Goal: Task Accomplishment & Management: Use online tool/utility

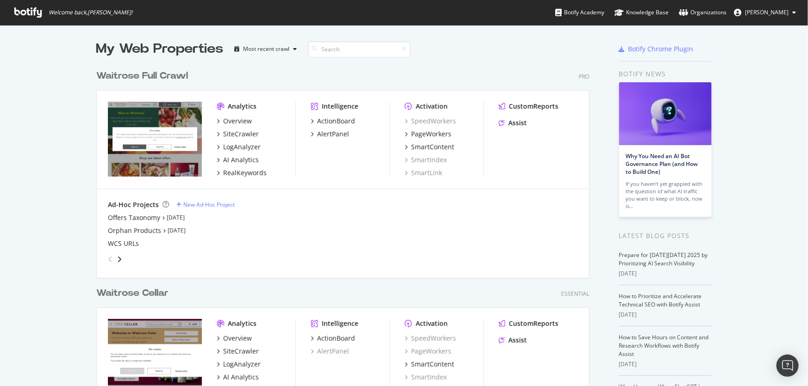
click at [141, 78] on div "Waitrose Full Crawl" at bounding box center [142, 75] width 92 height 13
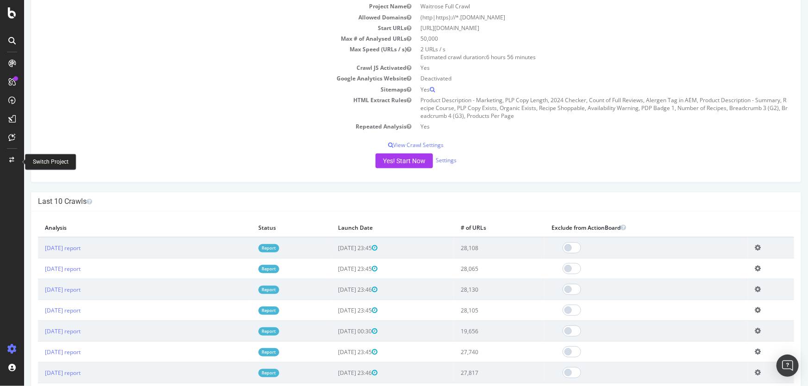
scroll to position [168, 0]
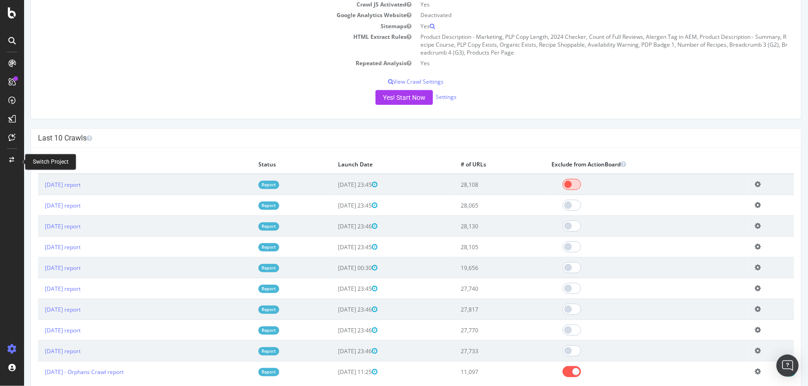
click at [580, 185] on span at bounding box center [571, 184] width 19 height 11
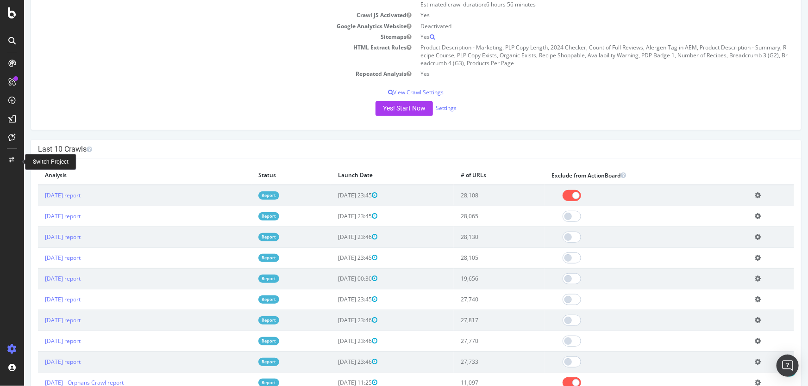
scroll to position [210, 0]
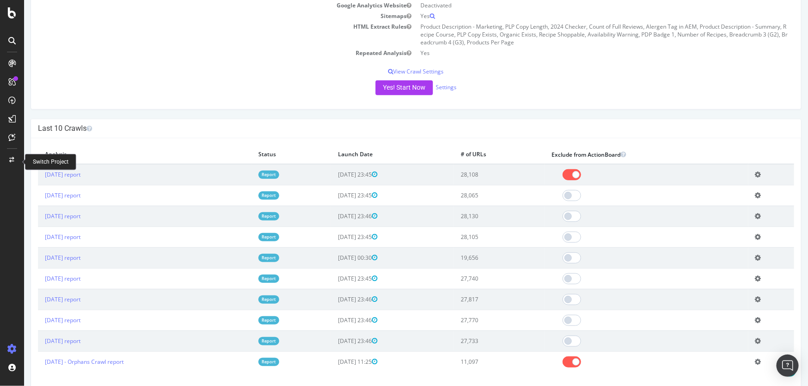
click at [756, 172] on icon at bounding box center [757, 174] width 6 height 7
click at [698, 192] on link "Add name" at bounding box center [723, 188] width 74 height 12
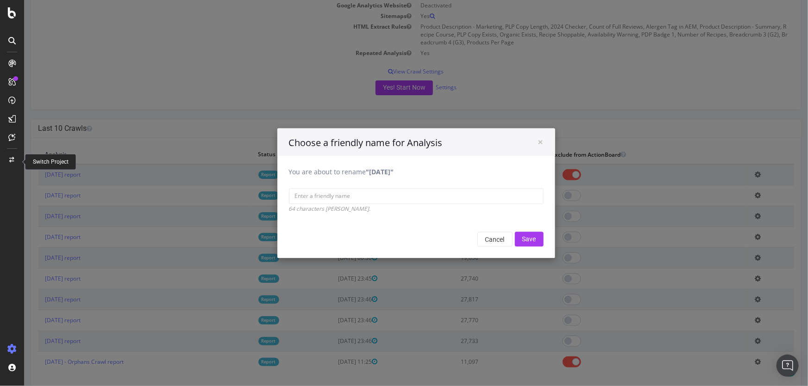
click at [107, 190] on div "× Choose a friendly name for Analysis You are about to rename "2025 Oct. 8th" 6…" at bounding box center [416, 193] width 784 height 386
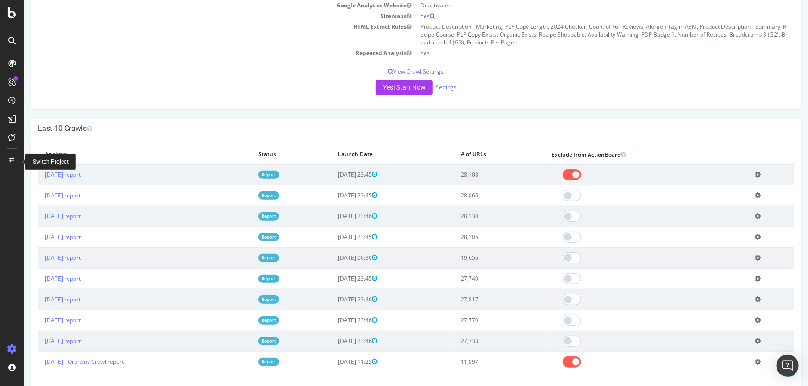
drag, startPoint x: 125, startPoint y: 178, endPoint x: 41, endPoint y: 180, distance: 84.3
click at [41, 180] on td "2025 Oct. 8th report" at bounding box center [143, 174] width 213 height 21
copy link "2025 Oct. 8th report"
click at [756, 174] on icon at bounding box center [757, 174] width 6 height 7
click at [734, 190] on link "Add name" at bounding box center [723, 188] width 74 height 12
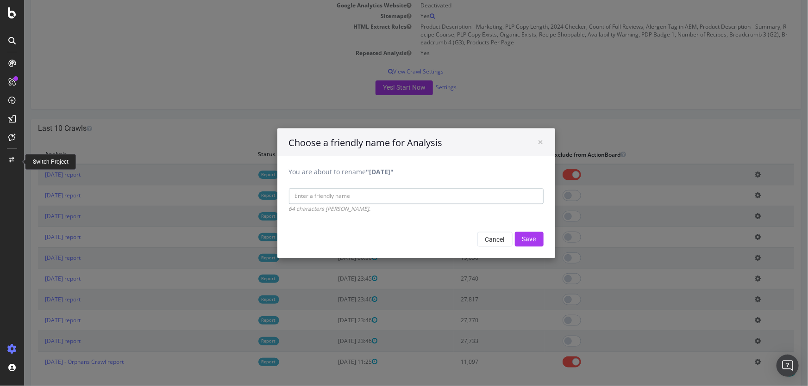
paste input "2025 Oct. 8th report"
click at [431, 193] on input "2025 Oct. 8th report - QA - Content" at bounding box center [415, 196] width 255 height 16
type input "2025 Oct. 8th report - QA - Content MFE"
click at [527, 237] on input "Save" at bounding box center [528, 239] width 29 height 15
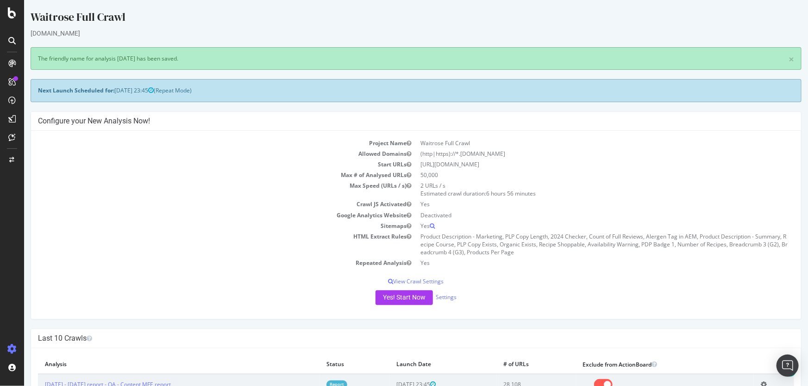
scroll to position [252, 0]
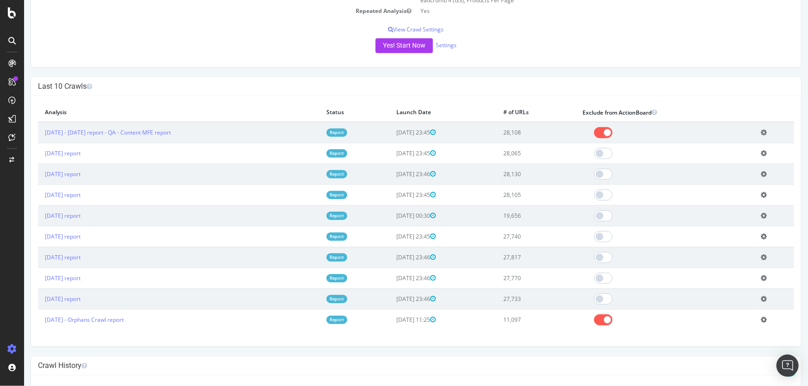
click at [542, 131] on td "28,108" at bounding box center [535, 132] width 79 height 21
click at [170, 133] on link "2025 Oct. 8th - 2025 Oct. 8th report - QA - Content MFE report" at bounding box center [107, 133] width 126 height 8
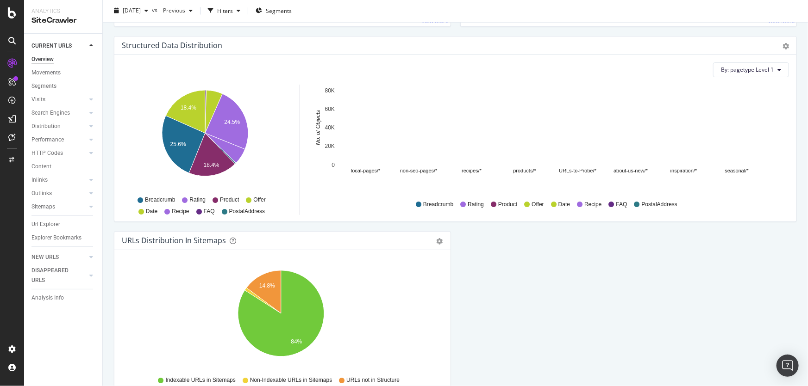
scroll to position [955, 0]
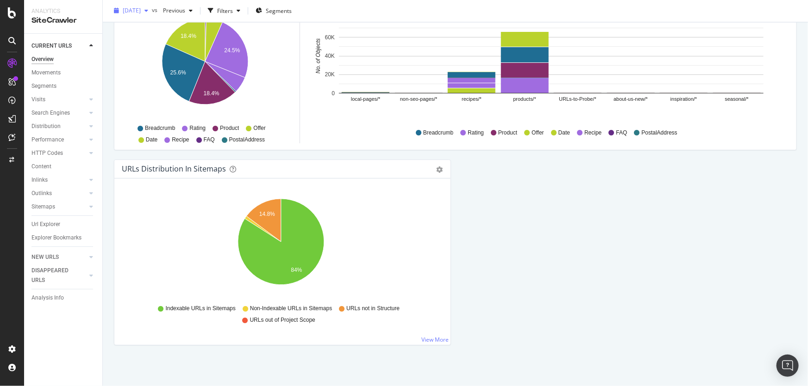
click at [132, 11] on span "2025 Oct. 8th" at bounding box center [132, 11] width 18 height 8
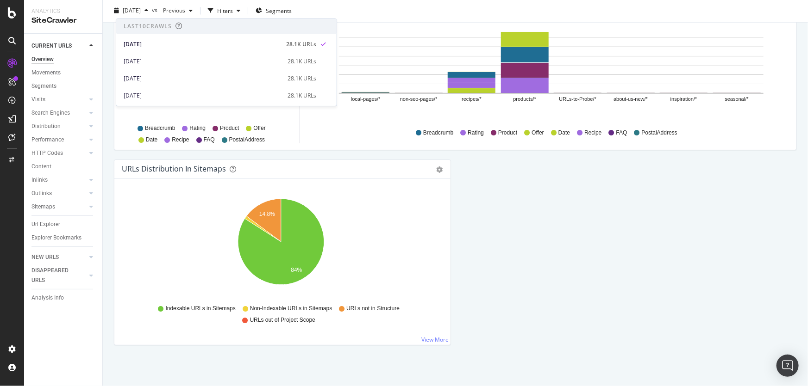
click at [101, 76] on div "Movements" at bounding box center [66, 72] width 71 height 13
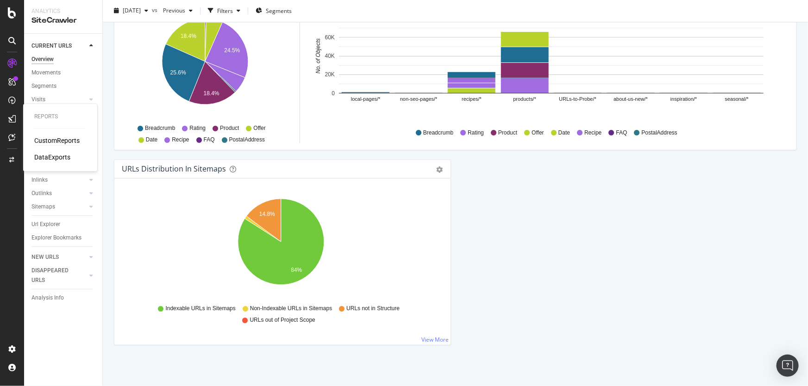
click at [72, 139] on div "CustomReports" at bounding box center [56, 141] width 45 height 9
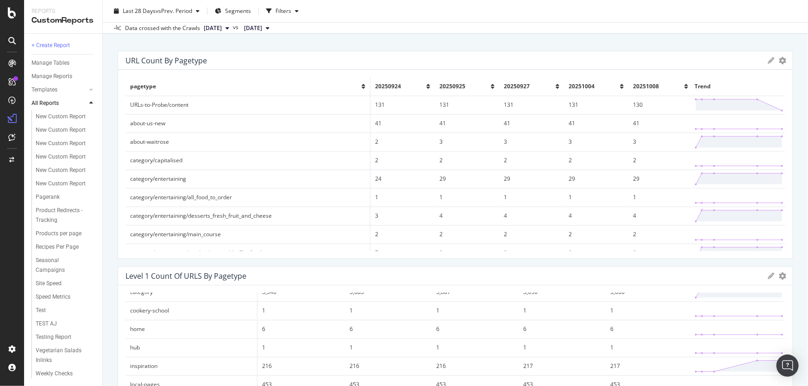
scroll to position [393, 0]
click at [93, 93] on div at bounding box center [91, 89] width 9 height 9
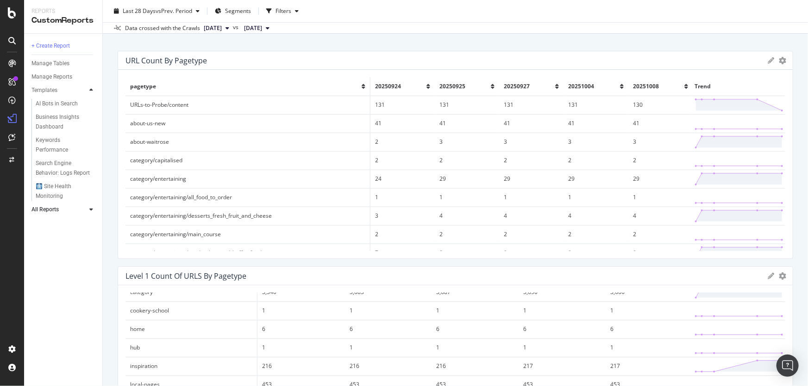
click at [92, 91] on icon at bounding box center [91, 90] width 4 height 6
click at [81, 101] on div at bounding box center [81, 103] width 9 height 9
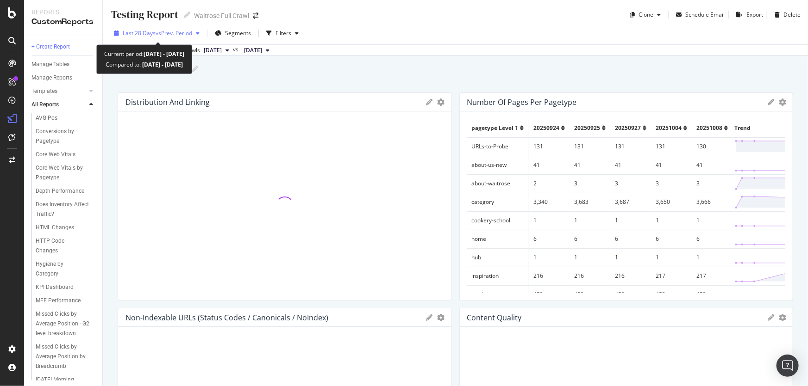
click at [173, 32] on span "vs Prev. Period" at bounding box center [174, 33] width 37 height 8
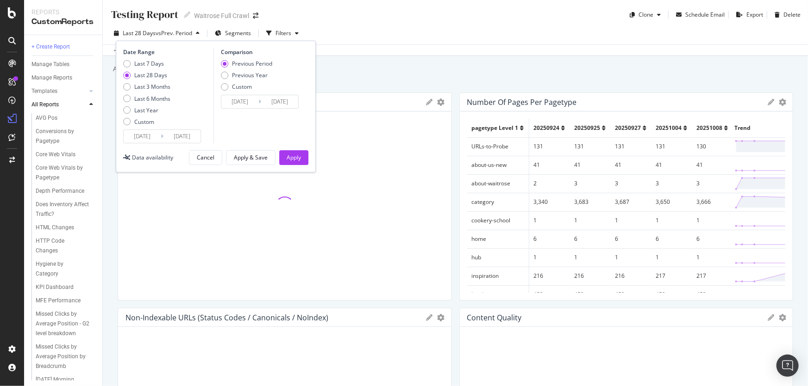
click at [173, 32] on span "vs Prev. Period" at bounding box center [174, 33] width 37 height 8
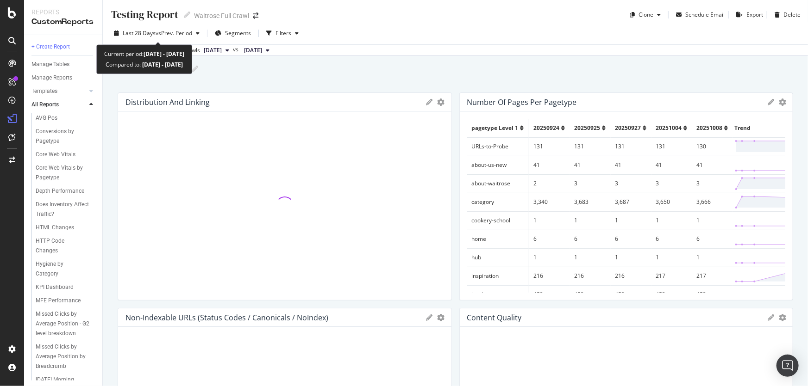
click at [173, 32] on span "vs Prev. Period" at bounding box center [174, 33] width 37 height 8
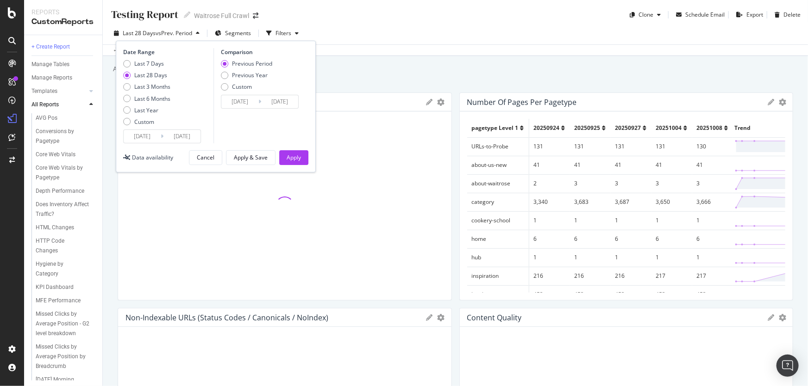
click at [173, 32] on span "vs Prev. Period" at bounding box center [174, 33] width 37 height 8
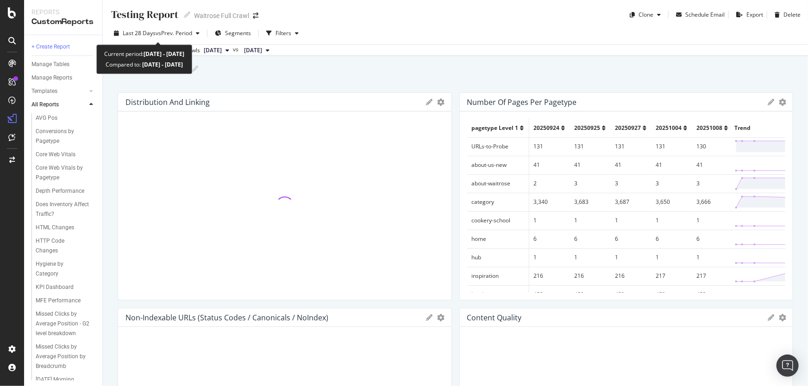
click at [173, 32] on span "vs Prev. Period" at bounding box center [174, 33] width 37 height 8
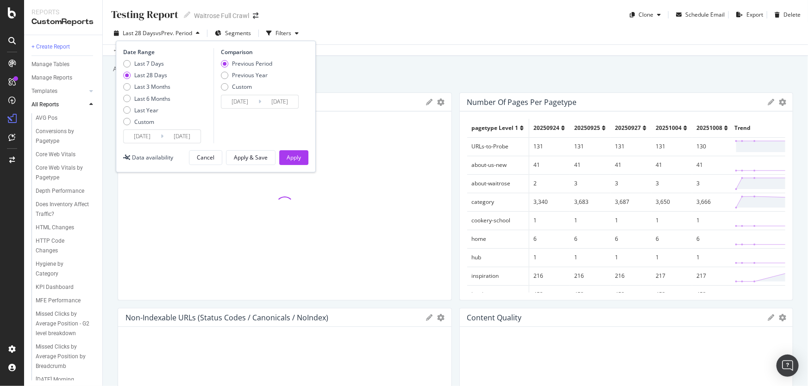
click at [173, 32] on span "vs Prev. Period" at bounding box center [174, 33] width 37 height 8
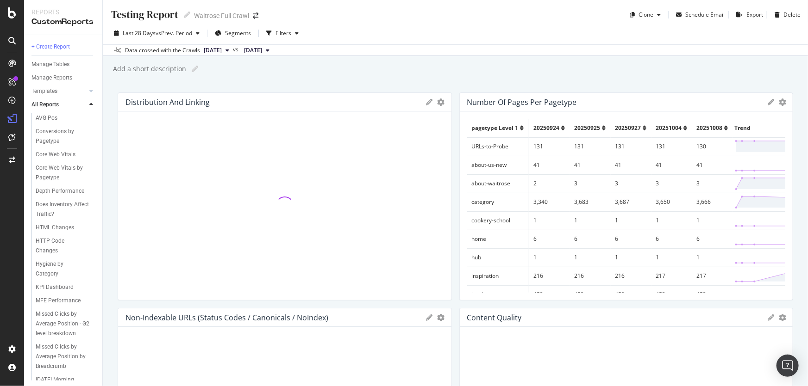
click at [294, 75] on div "Add a short description Add a short description" at bounding box center [460, 69] width 696 height 14
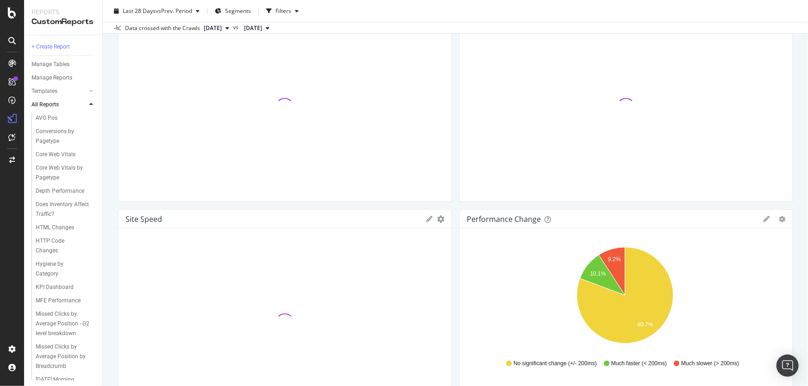
scroll to position [393, 0]
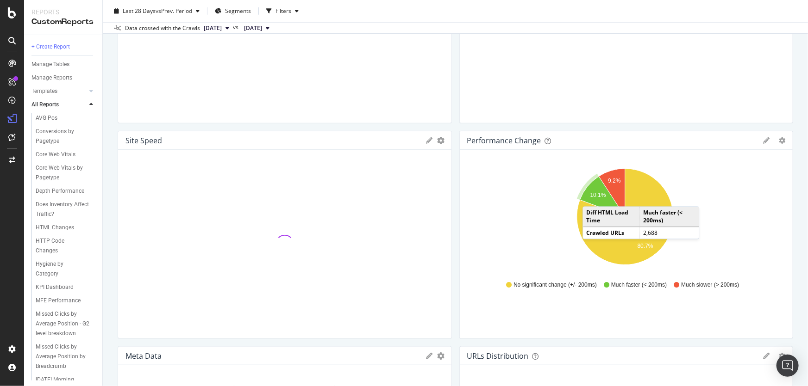
click at [590, 197] on text "10.1%" at bounding box center [598, 195] width 16 height 6
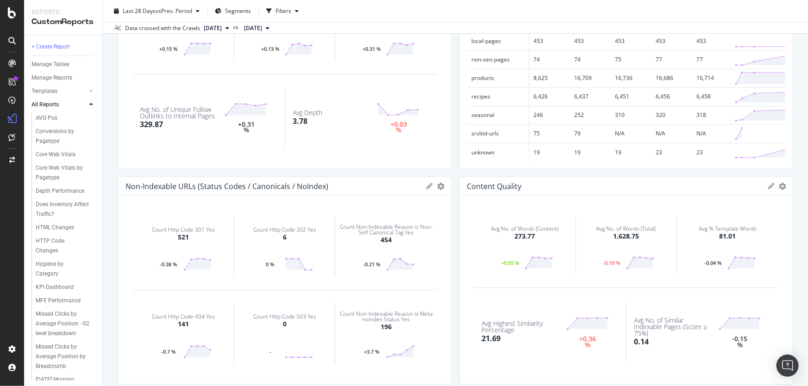
scroll to position [0, 0]
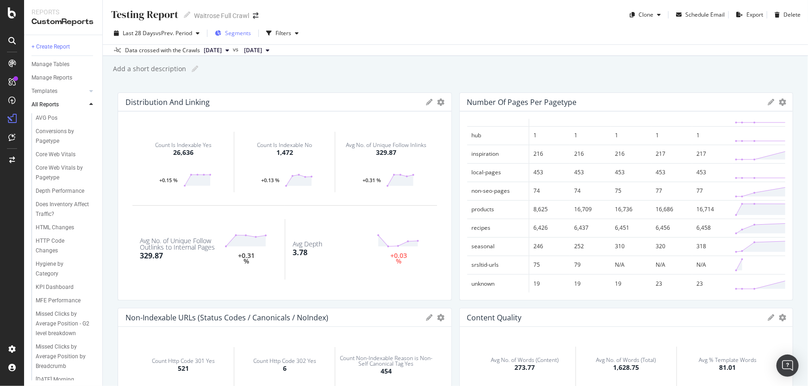
click at [244, 32] on span "Segments" at bounding box center [238, 33] width 26 height 8
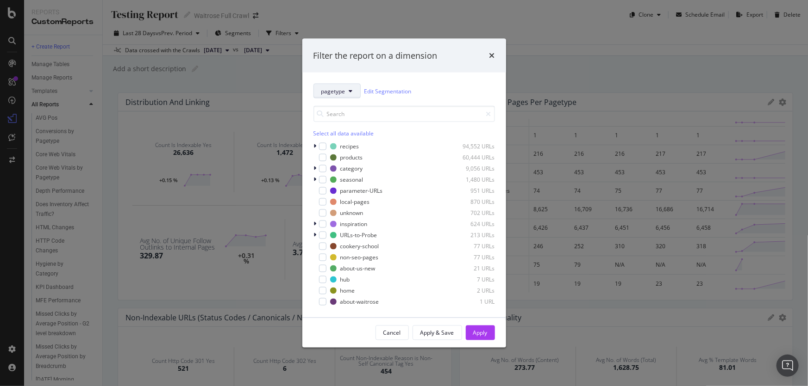
click at [350, 93] on icon "modal" at bounding box center [351, 91] width 4 height 6
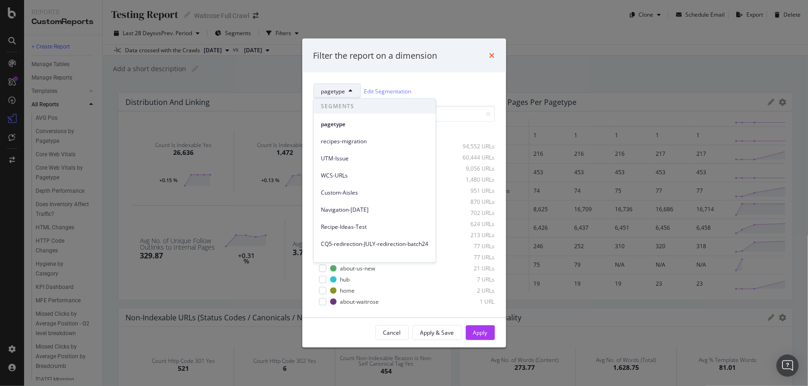
click at [493, 52] on icon "times" at bounding box center [492, 55] width 6 height 7
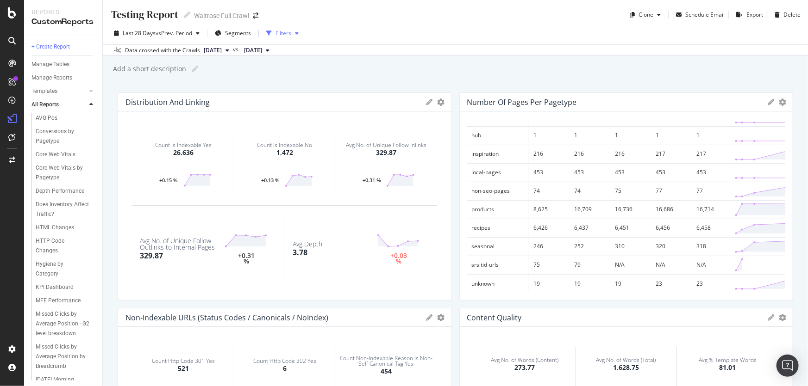
click at [286, 31] on div "Filters" at bounding box center [283, 33] width 16 height 8
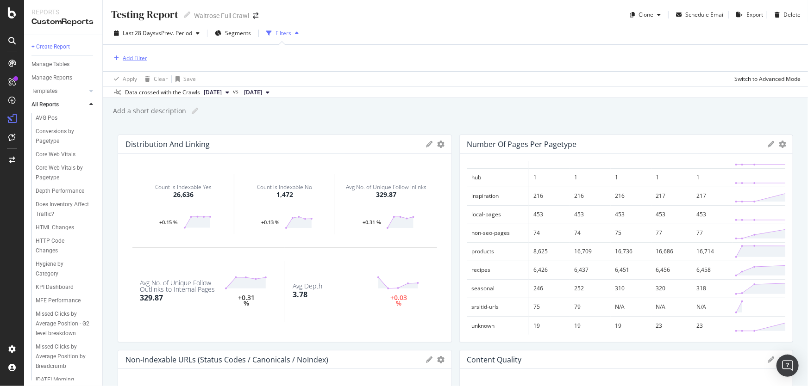
click at [125, 57] on div "Add Filter" at bounding box center [135, 58] width 25 height 8
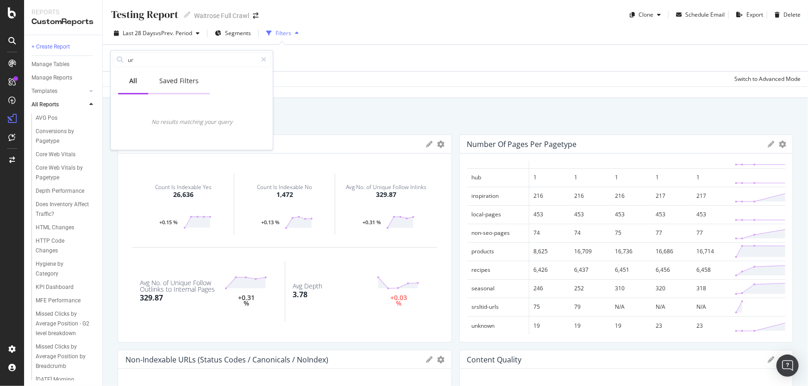
type input "u"
click at [163, 72] on div "Saved Filters" at bounding box center [179, 81] width 62 height 25
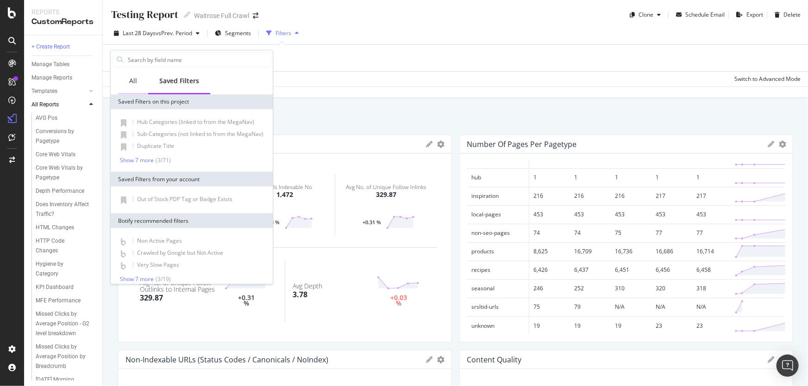
click at [122, 81] on div "All" at bounding box center [133, 81] width 30 height 25
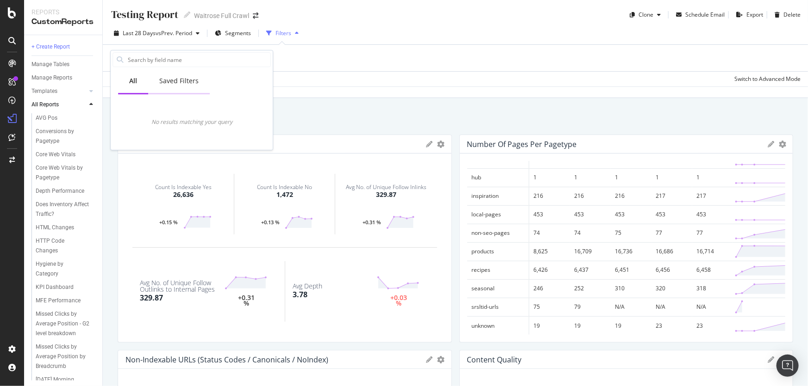
click at [190, 80] on div "Saved Filters" at bounding box center [178, 80] width 39 height 9
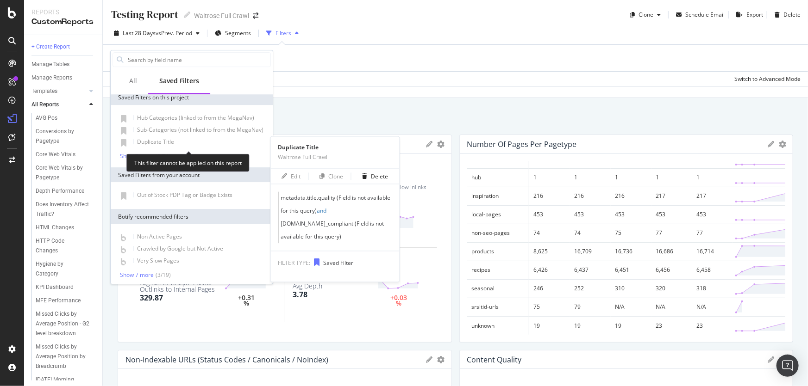
scroll to position [6, 0]
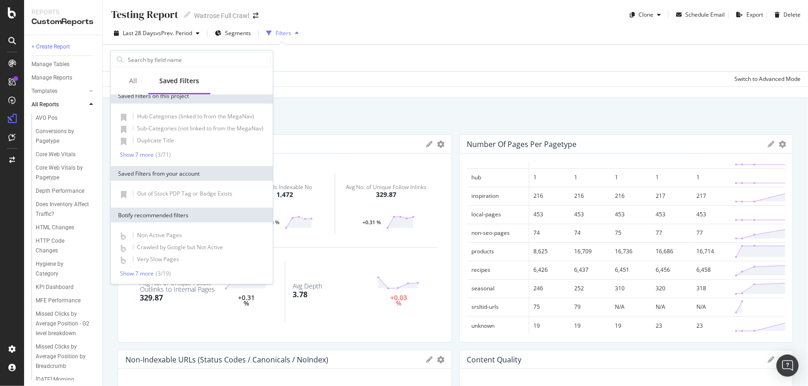
click at [398, 65] on div "Add Filter" at bounding box center [455, 58] width 690 height 26
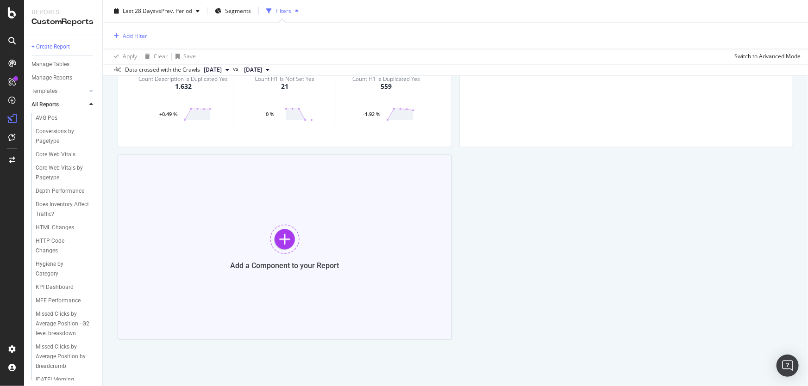
click at [264, 238] on div "Add a Component to your Report" at bounding box center [285, 247] width 334 height 185
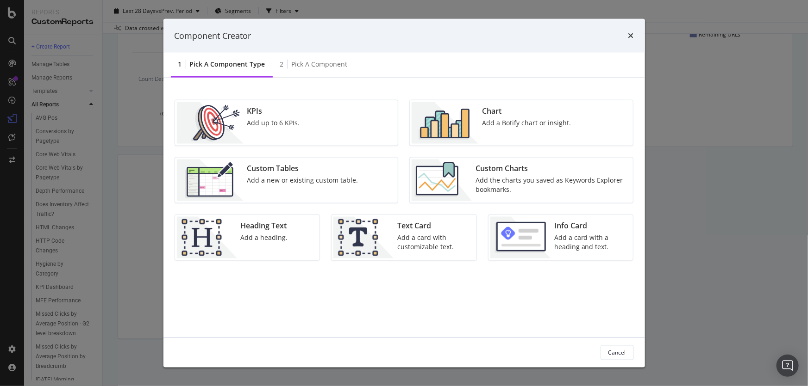
click at [283, 124] on div "Add up to 6 KPIs." at bounding box center [273, 122] width 53 height 9
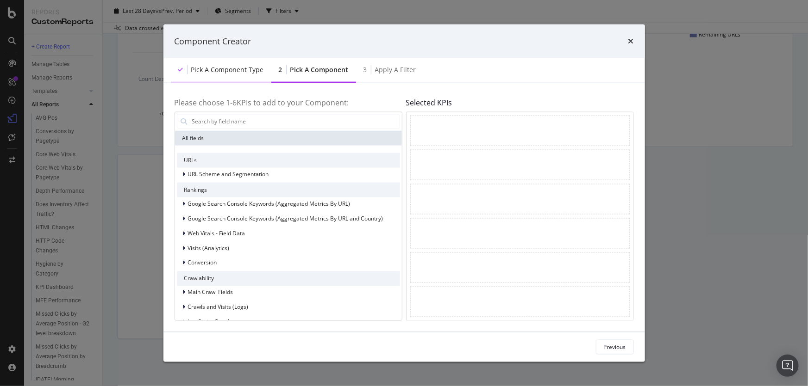
click at [242, 67] on div "Pick a Component type" at bounding box center [227, 69] width 73 height 9
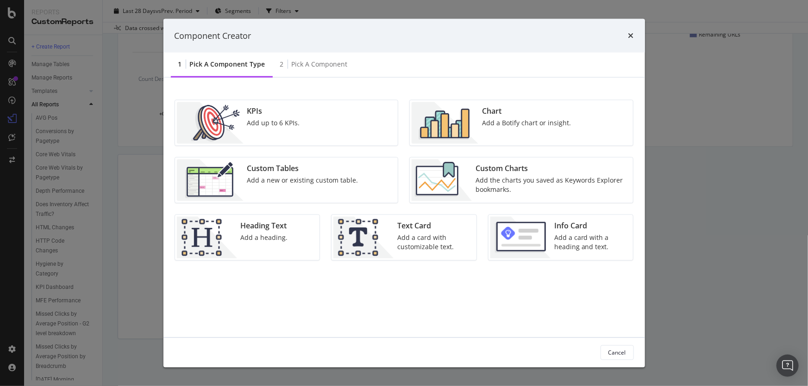
click at [274, 174] on div "Custom Tables Add a new or existing custom table." at bounding box center [302, 181] width 118 height 42
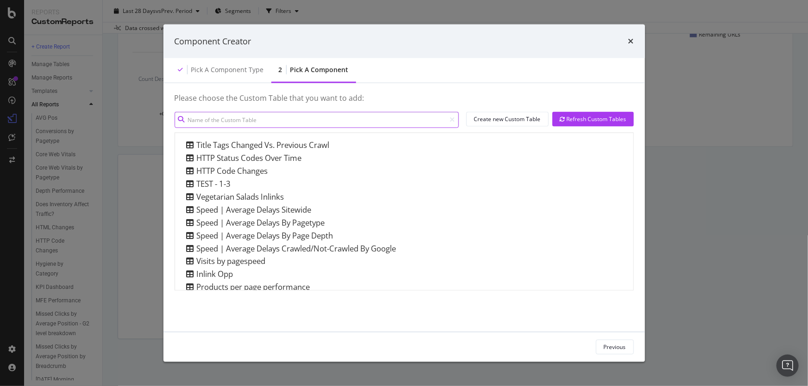
click at [276, 118] on input "modal" at bounding box center [316, 120] width 284 height 16
click at [280, 142] on div "Title Tags Changed Vs. Previous Crawl" at bounding box center [256, 144] width 145 height 11
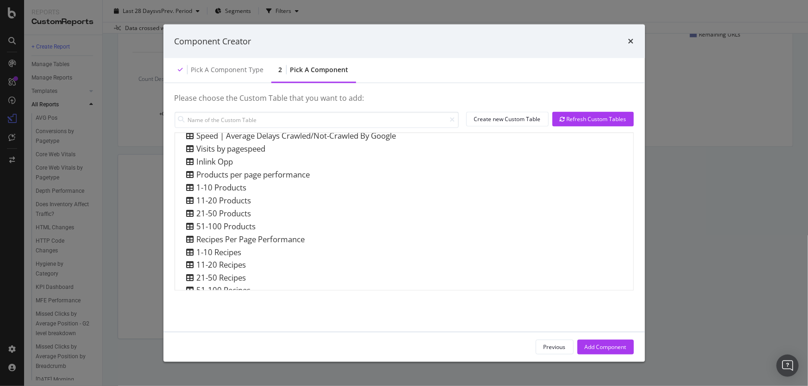
scroll to position [111, 0]
click at [305, 123] on input "modal" at bounding box center [316, 120] width 284 height 16
type input "bread"
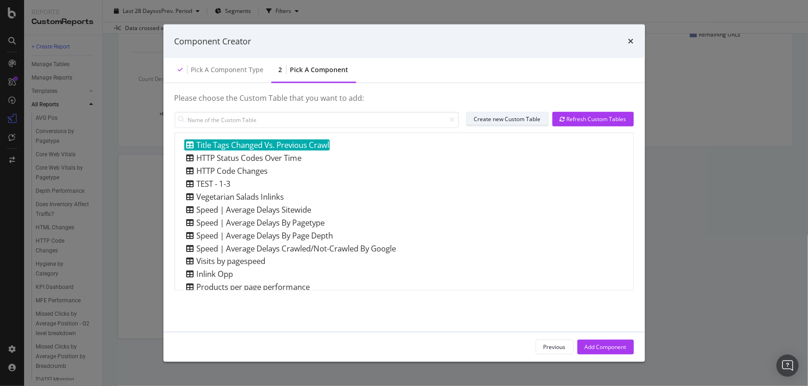
click at [520, 113] on div "Create new Custom Table" at bounding box center [507, 118] width 67 height 13
click at [606, 351] on div "Add Component" at bounding box center [606, 347] width 42 height 8
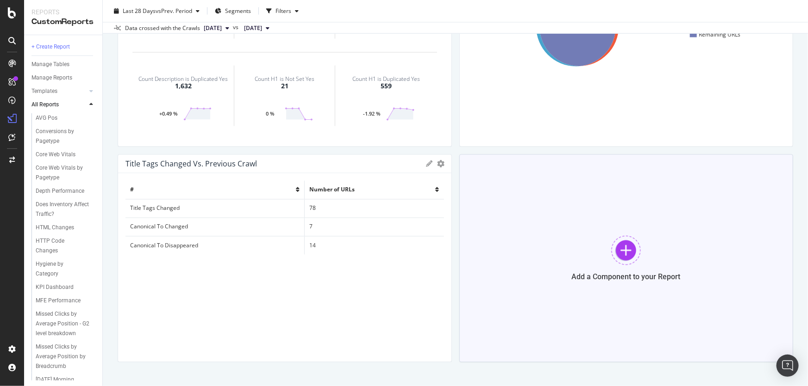
click at [544, 252] on div "Add a Component to your Report" at bounding box center [626, 259] width 334 height 208
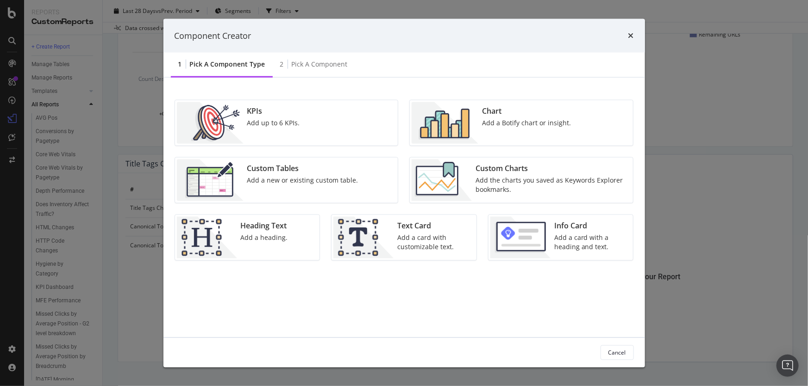
click at [253, 111] on div "KPIs" at bounding box center [273, 111] width 53 height 11
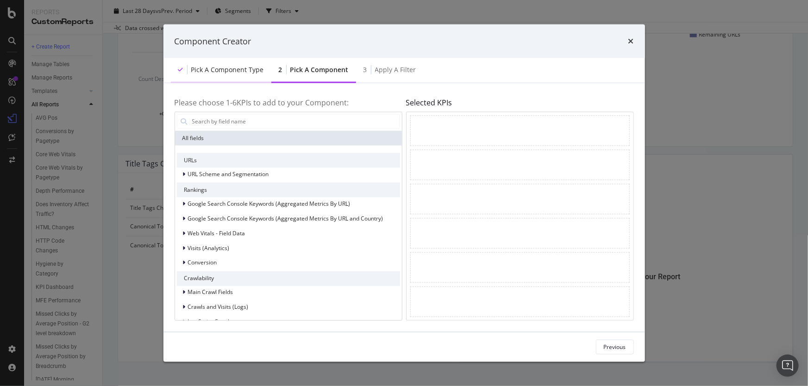
click at [246, 74] on div "Pick a Component type" at bounding box center [227, 69] width 73 height 9
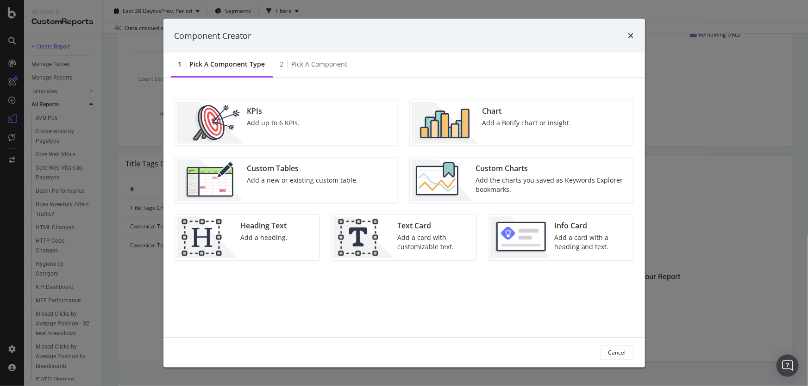
click at [311, 124] on div "KPIs Add up to 6 KPIs." at bounding box center [286, 122] width 223 height 45
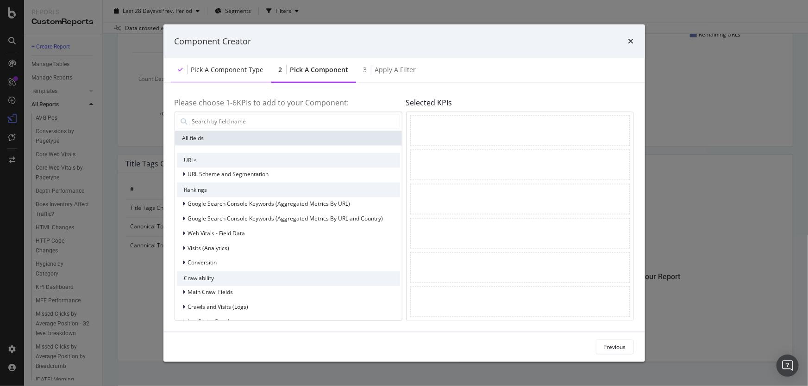
click at [211, 71] on div "Pick a Component type" at bounding box center [227, 69] width 73 height 9
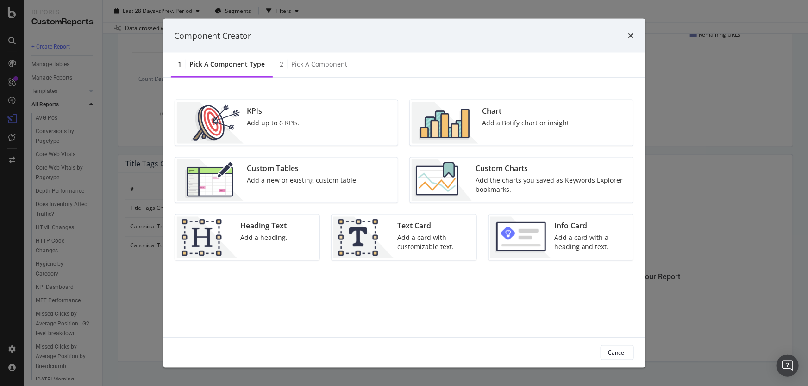
click at [227, 184] on img "modal" at bounding box center [210, 181] width 67 height 42
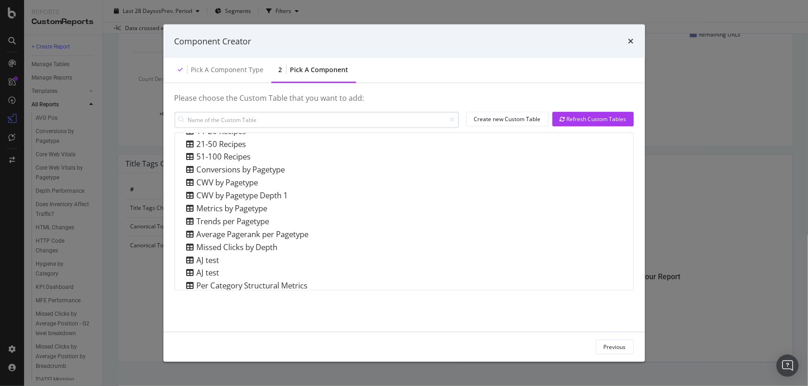
scroll to position [252, 0]
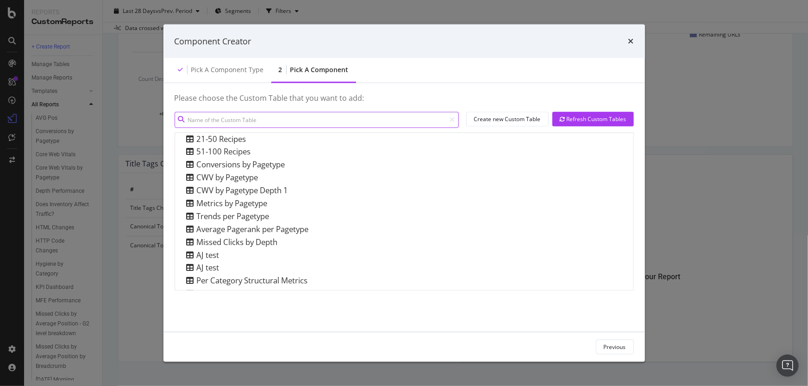
click at [298, 115] on input "modal" at bounding box center [316, 120] width 284 height 16
type input "bread"
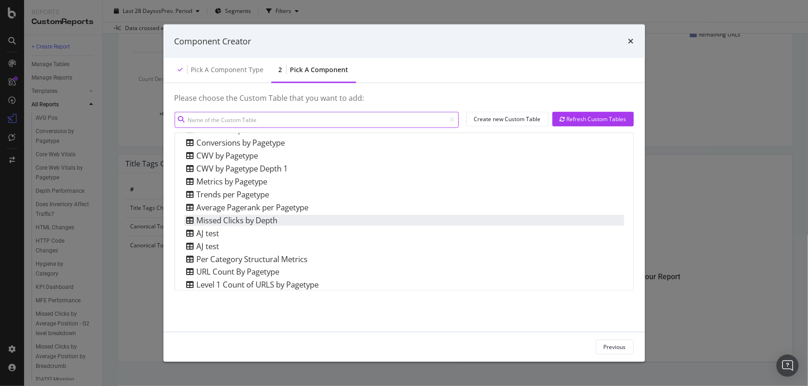
scroll to position [279, 0]
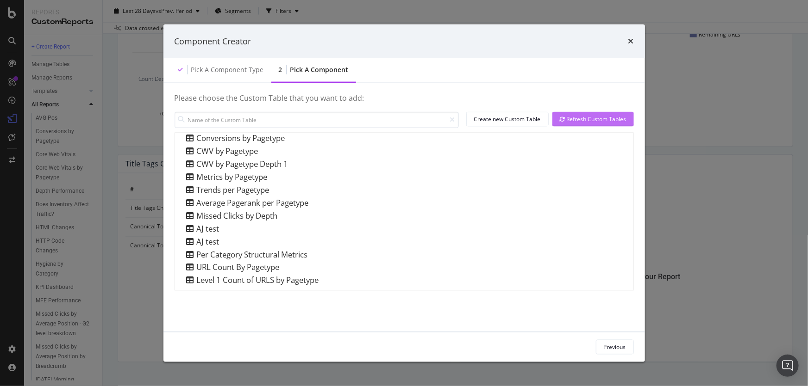
click at [566, 120] on div "Refresh Custom Tables" at bounding box center [593, 119] width 67 height 8
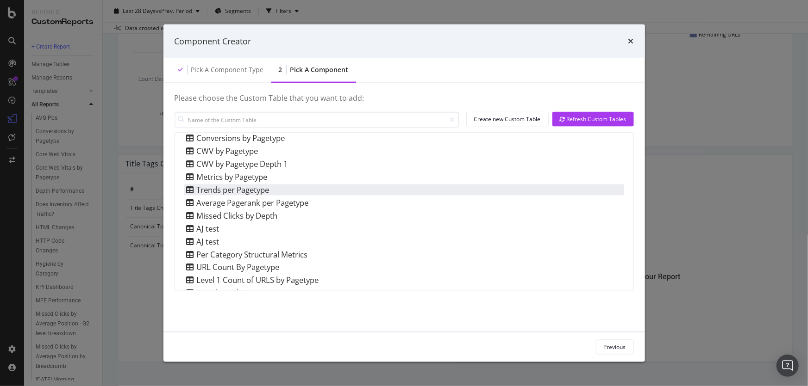
scroll to position [0, 0]
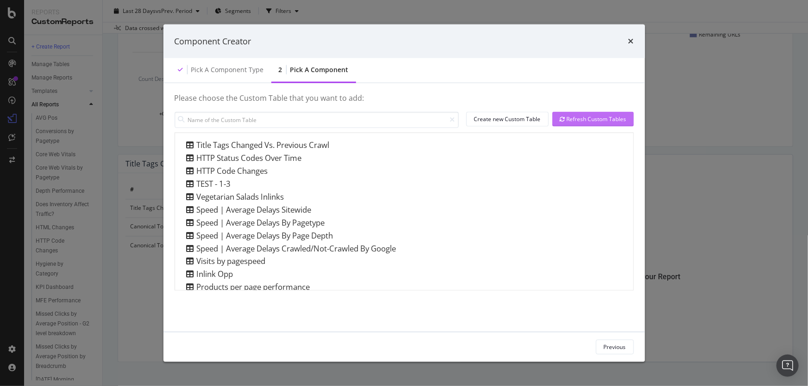
click at [597, 118] on div "Refresh Custom Tables" at bounding box center [593, 119] width 67 height 8
click at [325, 122] on input "modal" at bounding box center [316, 120] width 284 height 16
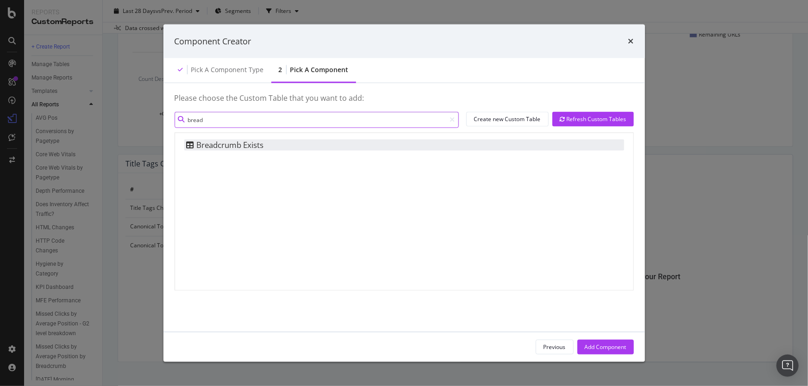
type input "bread"
click at [281, 145] on div "Breadcrumb Exists" at bounding box center [404, 144] width 440 height 11
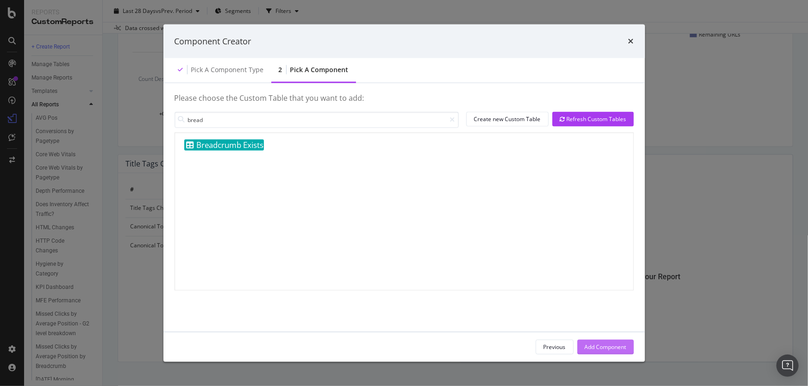
click at [628, 355] on button "Add Component" at bounding box center [605, 347] width 56 height 15
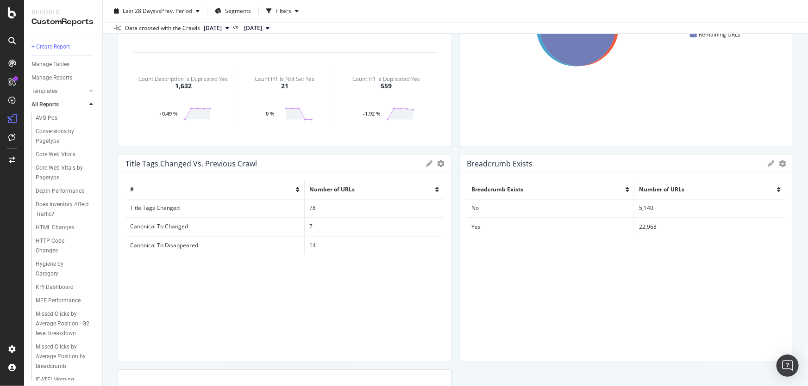
click at [767, 165] on icon at bounding box center [770, 164] width 6 height 6
click at [759, 163] on div "Breadcrumb Exists Export as CSV Delete Add to Custom Report" at bounding box center [626, 164] width 333 height 19
click at [767, 165] on icon at bounding box center [770, 164] width 6 height 6
click at [776, 168] on div "Breadcrumb Exists Export as CSV Delete Add to Custom Report" at bounding box center [626, 164] width 333 height 19
click at [778, 167] on icon "gear" at bounding box center [781, 164] width 7 height 7
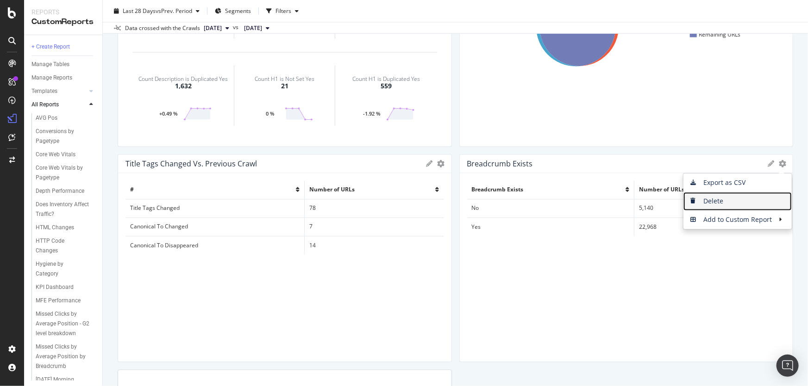
click at [723, 202] on span "Delete" at bounding box center [737, 202] width 108 height 14
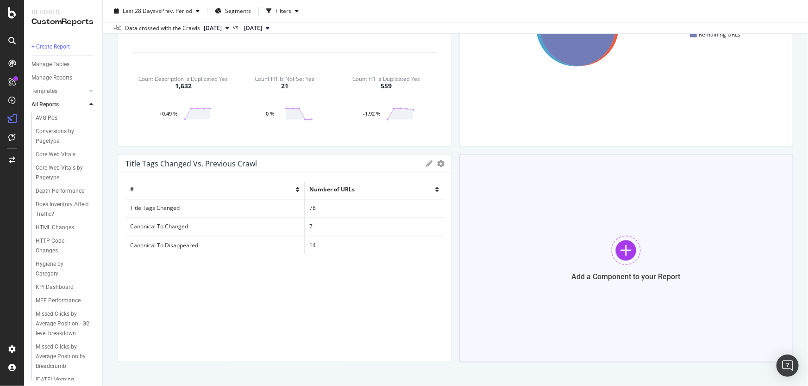
click at [693, 198] on div "Add a Component to your Report" at bounding box center [626, 259] width 334 height 208
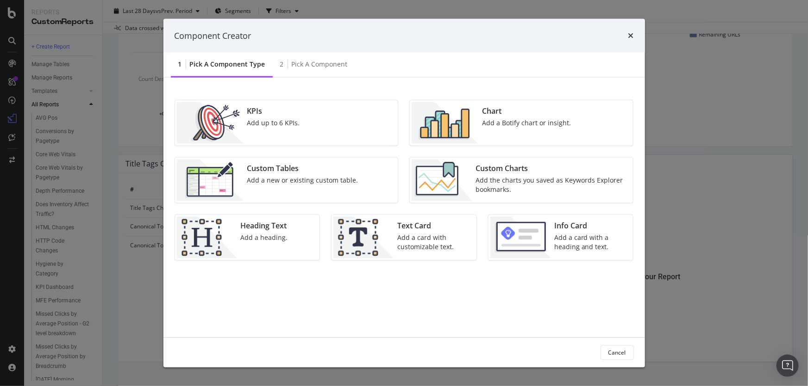
click at [243, 167] on div "Custom Tables Add a new or existing custom table." at bounding box center [302, 181] width 118 height 42
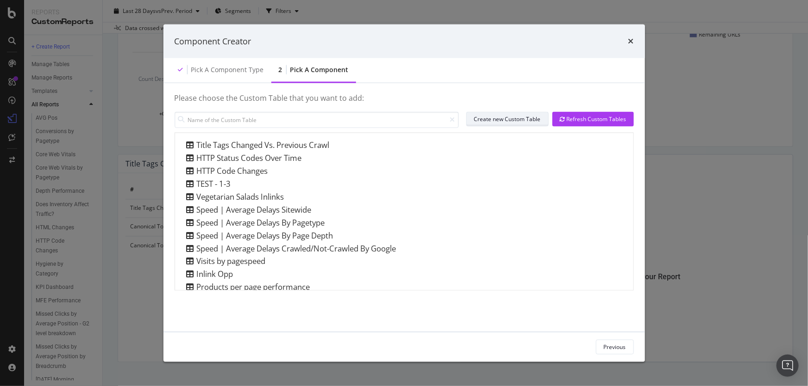
click at [513, 118] on div "Create new Custom Table" at bounding box center [507, 119] width 67 height 8
click at [587, 105] on h4 "Please choose the Custom Table that you want to add:" at bounding box center [403, 103] width 459 height 18
click at [582, 113] on div "Refresh Custom Tables" at bounding box center [593, 119] width 67 height 14
click at [589, 118] on div "Refresh Custom Tables" at bounding box center [593, 119] width 67 height 8
click at [281, 120] on input "modal" at bounding box center [316, 120] width 284 height 16
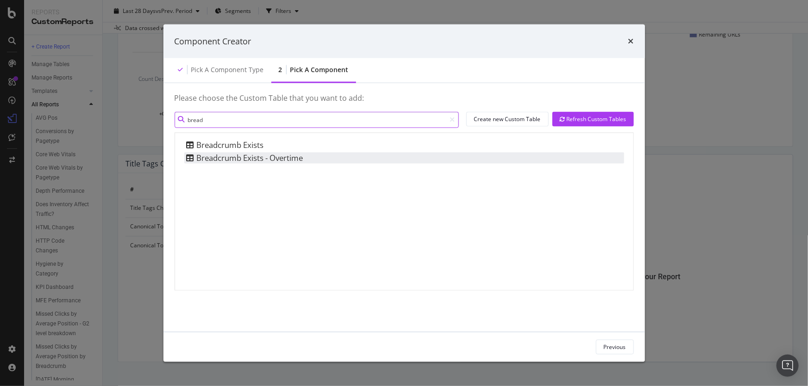
type input "bread"
click at [263, 159] on div "Breadcrumb Exists - Overtime" at bounding box center [243, 157] width 119 height 11
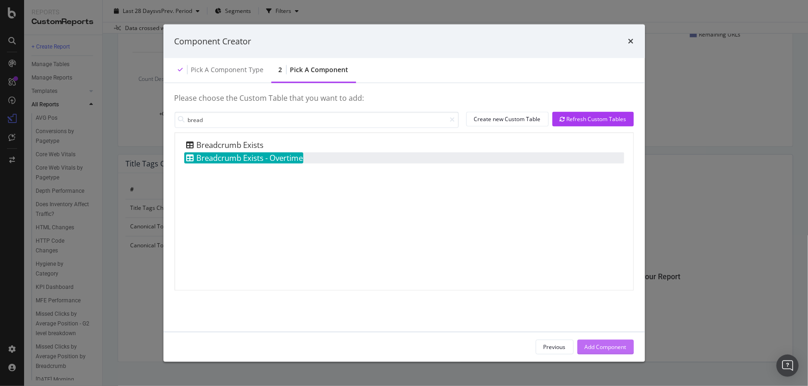
click at [585, 349] on div "Add Component" at bounding box center [606, 347] width 42 height 8
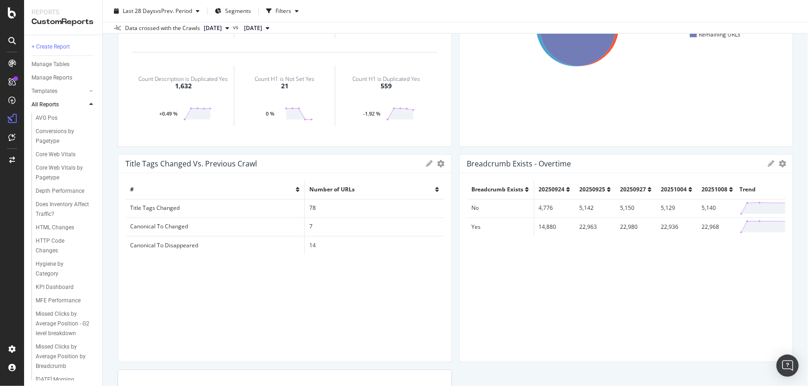
click at [307, 299] on div "# Number of URLs Title Tags Changed 78 Canonical To Changed 7 Canonical To Disa…" at bounding box center [284, 268] width 318 height 174
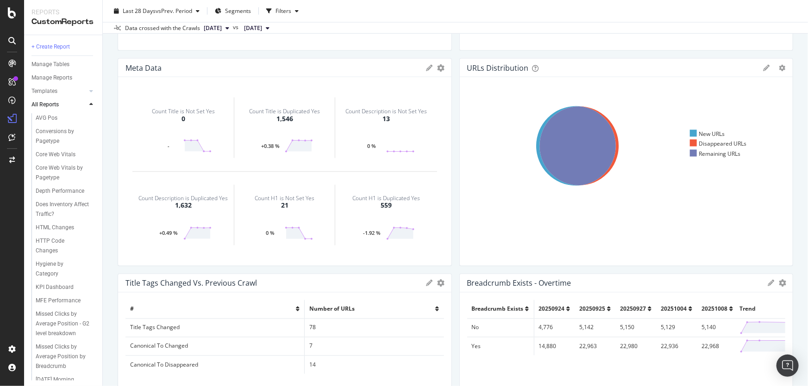
scroll to position [506, 0]
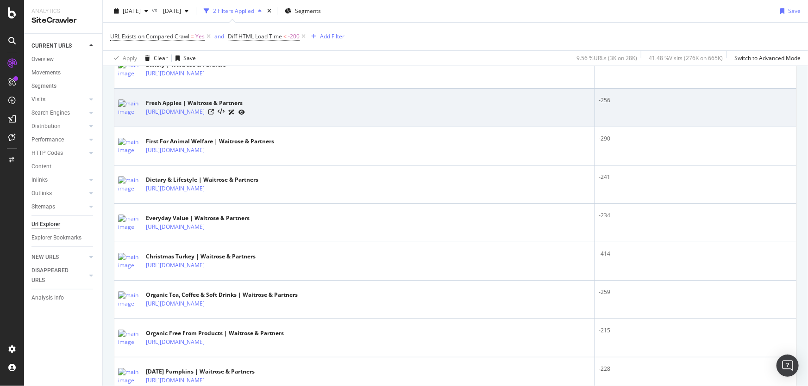
scroll to position [421, 0]
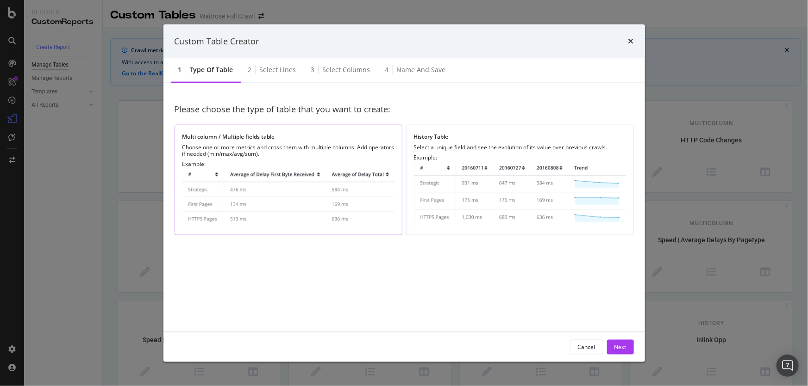
click at [286, 180] on img "modal" at bounding box center [288, 198] width 212 height 60
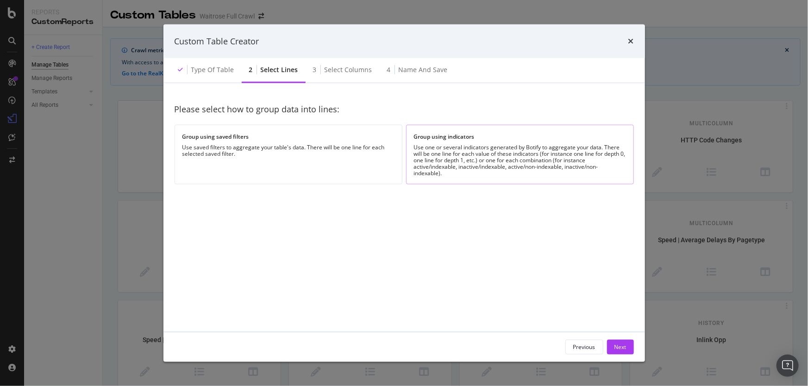
click at [467, 153] on div "Use one or several indicators generated by Botify to aggregate your data. There…" at bounding box center [520, 160] width 212 height 32
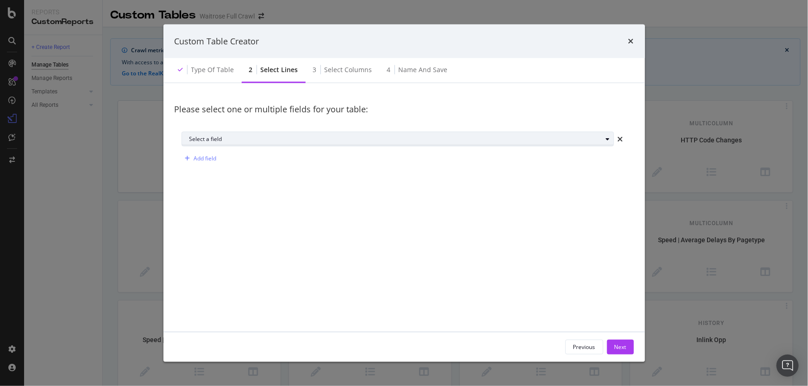
click at [294, 139] on div "Select a field" at bounding box center [395, 140] width 413 height 6
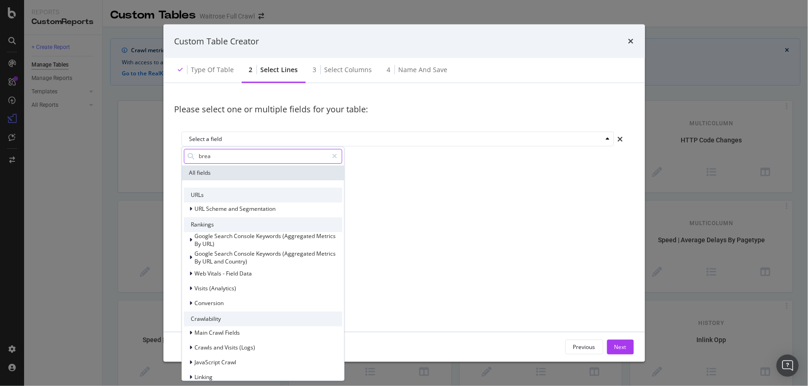
type input "bread"
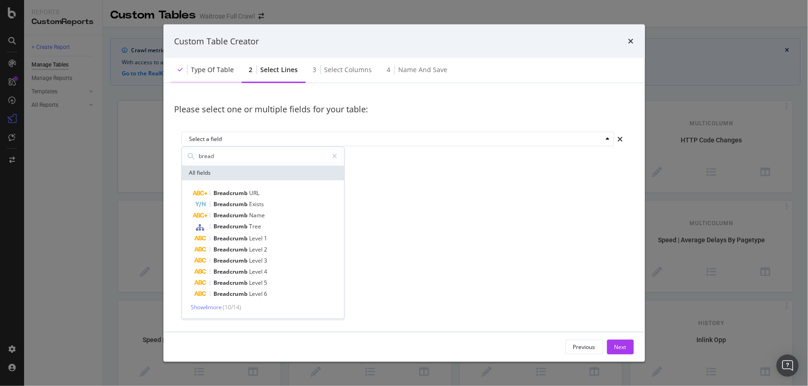
click at [212, 59] on div "Type of table" at bounding box center [206, 70] width 71 height 25
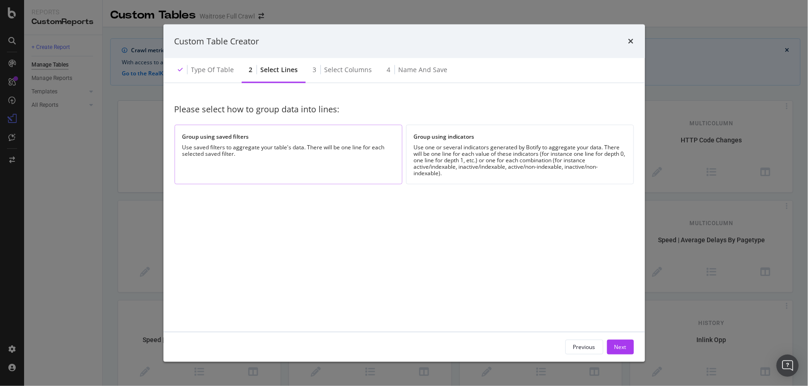
click at [241, 143] on div "Group using saved filters Use saved filters to aggregate your table's data. The…" at bounding box center [288, 155] width 228 height 60
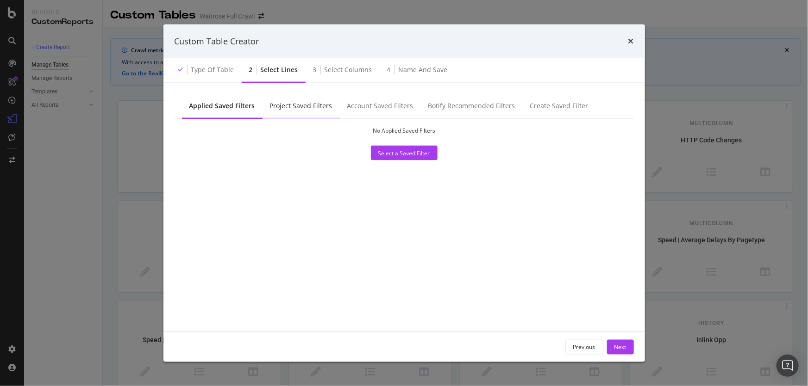
click at [271, 107] on div "Project Saved Filters" at bounding box center [301, 105] width 62 height 9
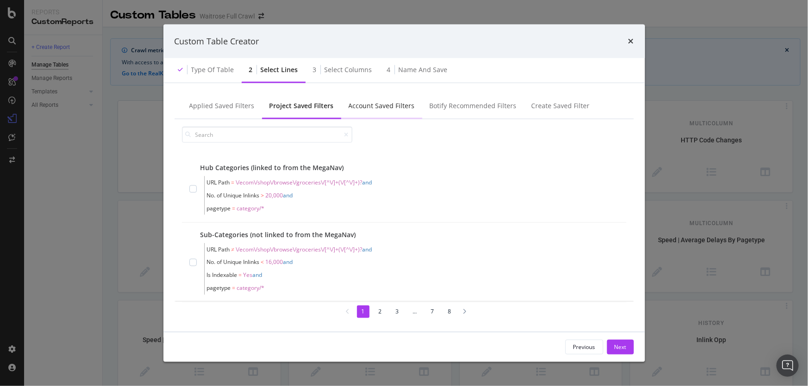
click at [380, 106] on div "Account Saved Filters" at bounding box center [381, 105] width 66 height 9
click at [507, 106] on div "Botify Recommended Filters" at bounding box center [472, 105] width 87 height 9
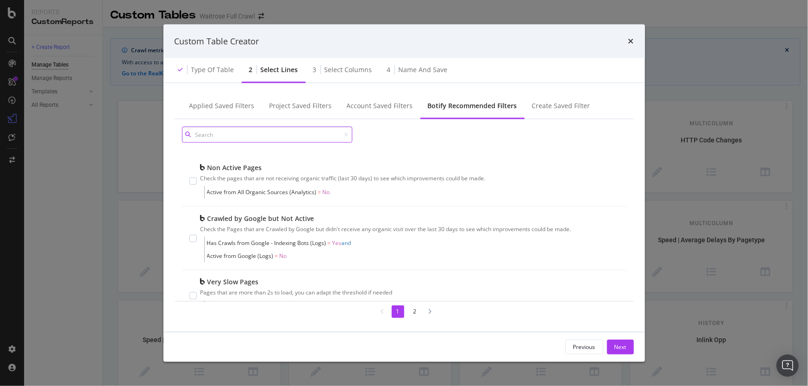
click at [226, 130] on input "modal" at bounding box center [267, 135] width 170 height 16
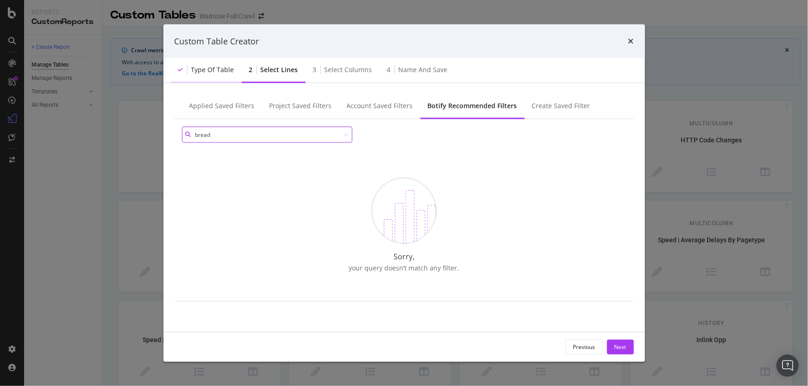
type input "bread"
click at [198, 70] on div "Type of table" at bounding box center [212, 69] width 43 height 9
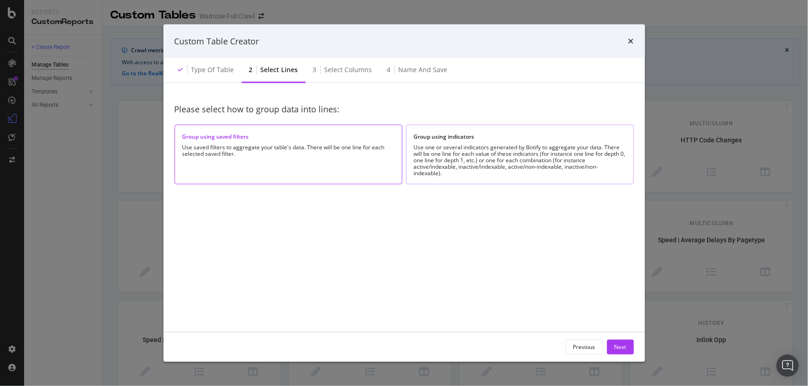
click at [457, 131] on div "Group using indicators Use one or several indicators generated by Botify to agg…" at bounding box center [520, 155] width 228 height 60
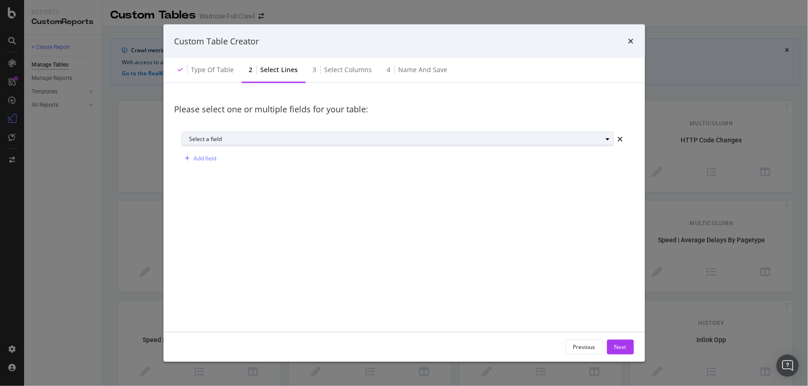
click at [251, 138] on div "Select a field" at bounding box center [395, 140] width 413 height 6
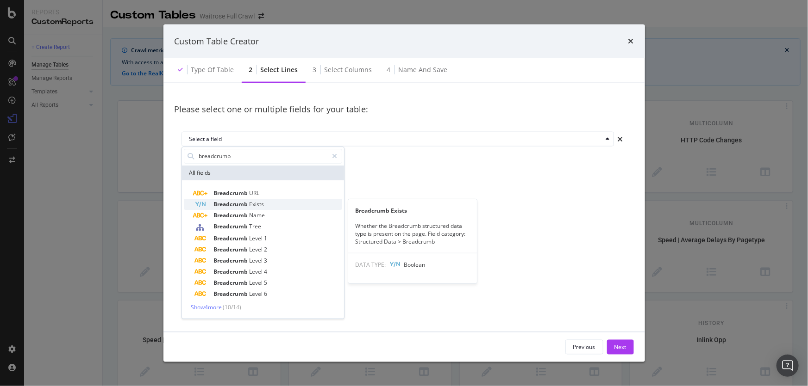
type input "breadcrumb"
click at [250, 202] on span "Exists" at bounding box center [256, 204] width 15 height 8
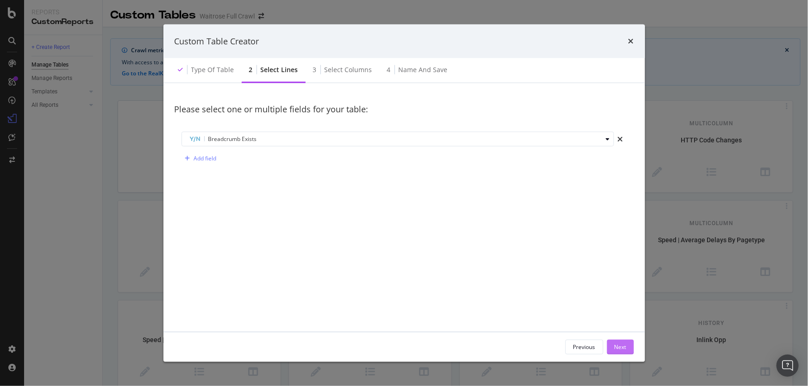
click at [614, 345] on div "Next" at bounding box center [620, 347] width 12 height 8
click at [622, 347] on div "Next" at bounding box center [620, 347] width 12 height 8
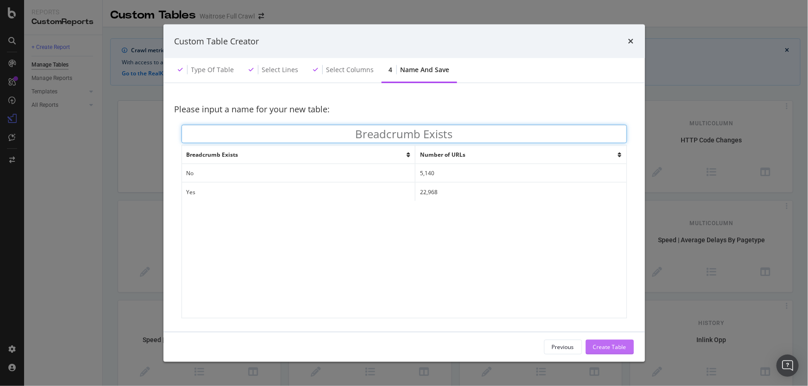
type input "Breadcrumb Exists"
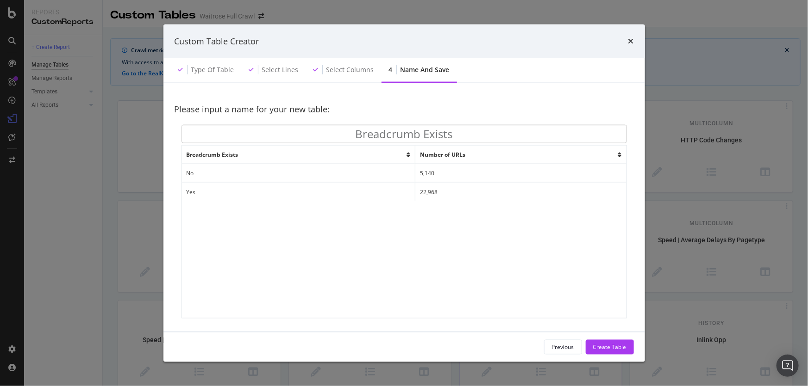
click at [605, 342] on div "Create Table" at bounding box center [609, 348] width 33 height 14
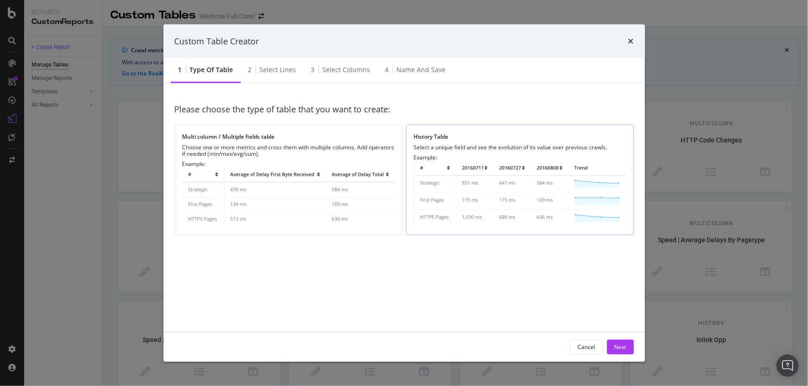
click at [445, 169] on img "modal" at bounding box center [520, 194] width 212 height 66
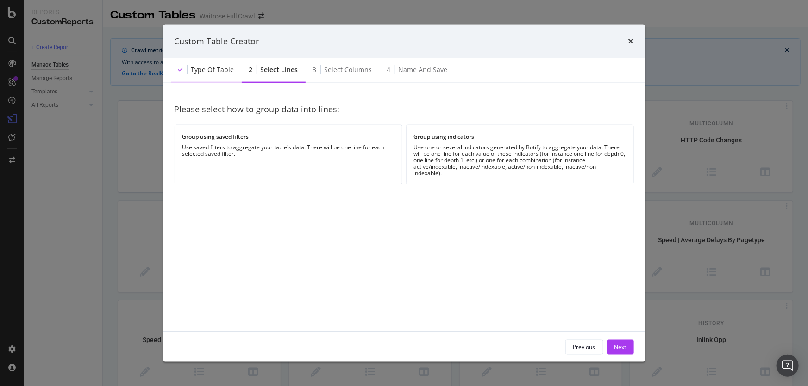
click at [212, 70] on div "Type of table" at bounding box center [212, 69] width 43 height 9
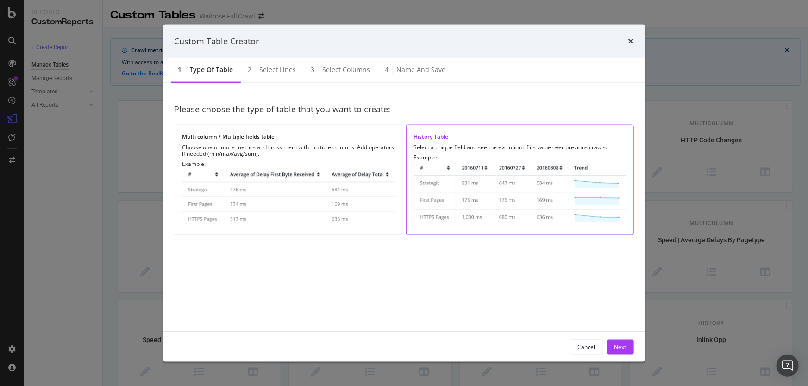
click at [510, 193] on img "modal" at bounding box center [520, 194] width 212 height 66
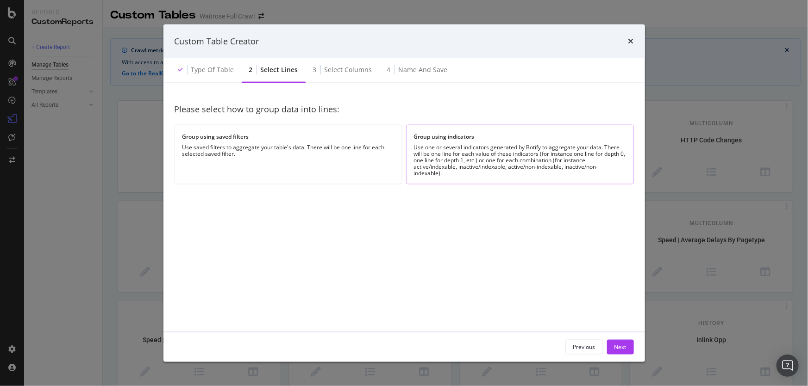
click at [467, 161] on div "Use one or several indicators generated by Botify to aggregate your data. There…" at bounding box center [520, 160] width 212 height 32
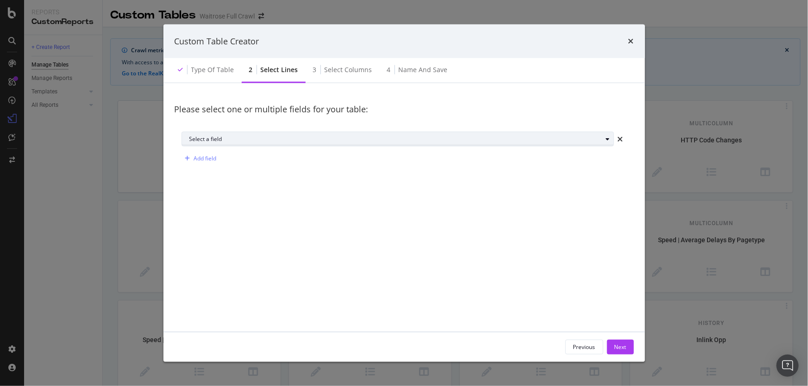
click at [260, 133] on div "Select a field" at bounding box center [401, 139] width 424 height 13
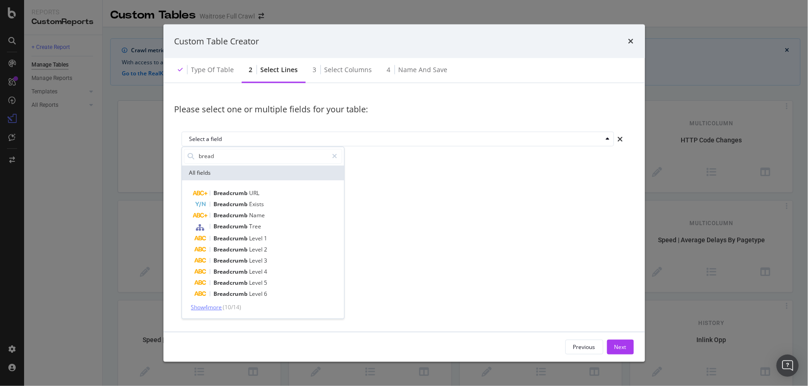
type input "bread"
click at [210, 307] on span "Show 4 more" at bounding box center [206, 308] width 31 height 8
click at [263, 207] on span "Exists" at bounding box center [256, 204] width 15 height 8
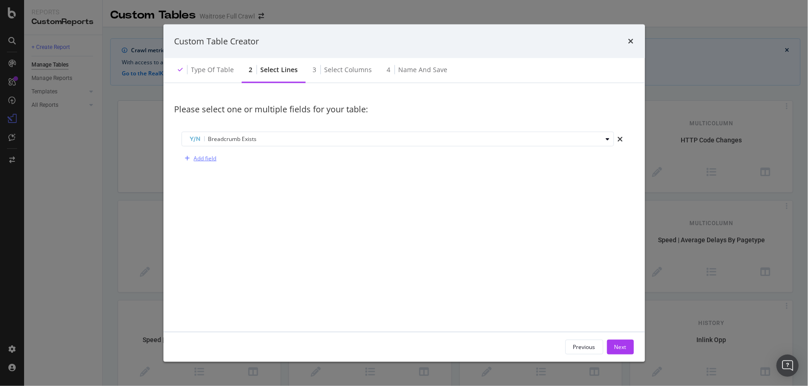
click at [202, 156] on div "Add field" at bounding box center [205, 159] width 23 height 8
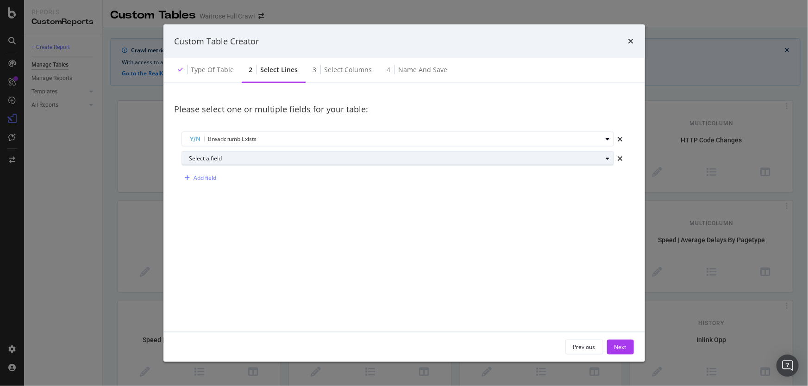
click at [254, 166] on button "Select a field" at bounding box center [397, 158] width 432 height 15
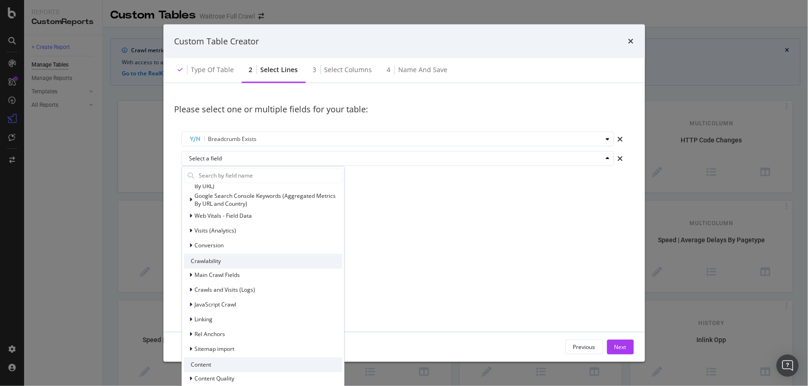
scroll to position [84, 0]
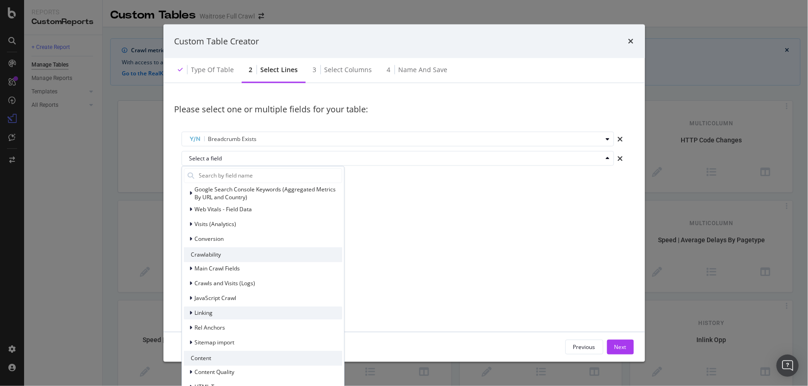
click at [229, 315] on div "Linking" at bounding box center [263, 313] width 158 height 13
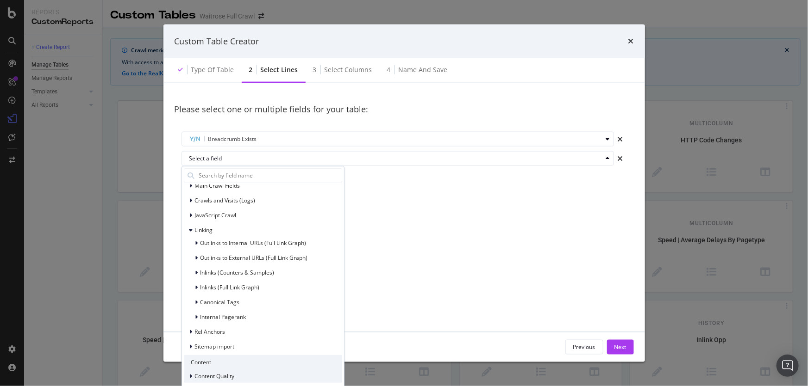
scroll to position [210, 0]
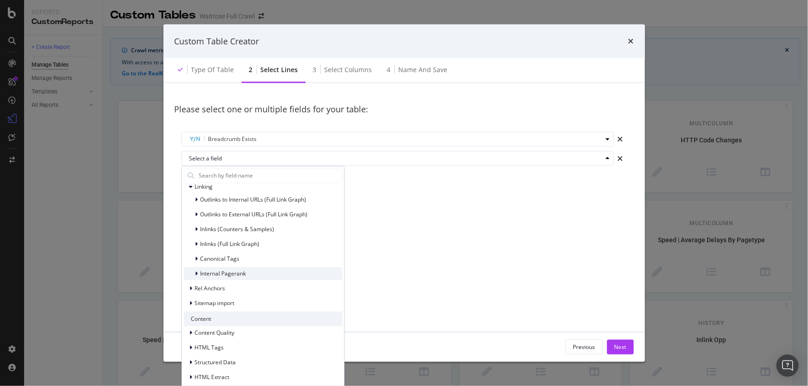
click at [245, 273] on span "Internal Pagerank" at bounding box center [223, 274] width 46 height 8
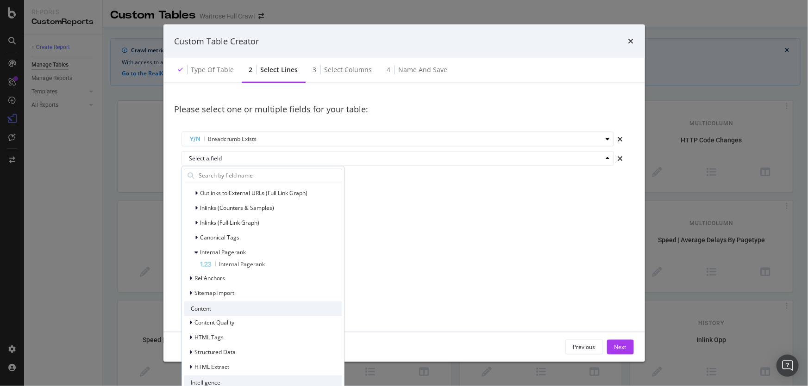
scroll to position [242, 0]
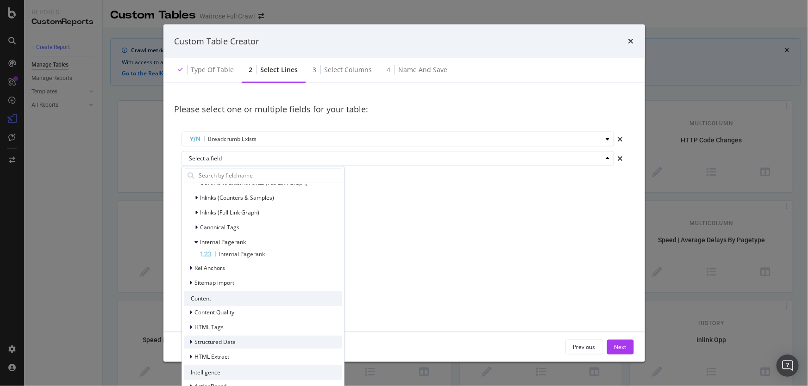
click at [249, 342] on div "Structured Data" at bounding box center [263, 342] width 158 height 13
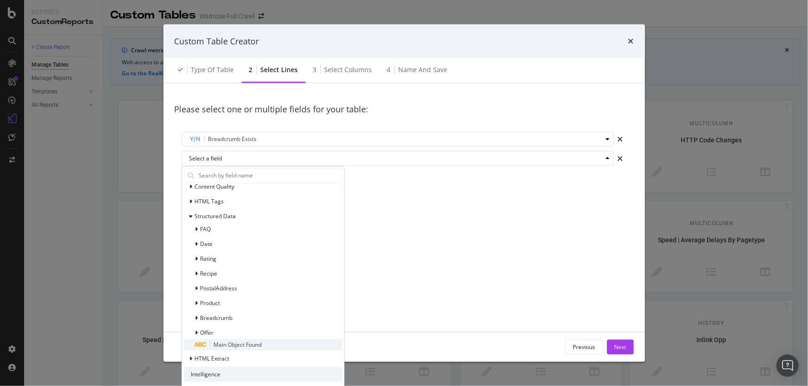
scroll to position [368, 0]
click at [236, 321] on div "Breadcrumb" at bounding box center [263, 317] width 158 height 13
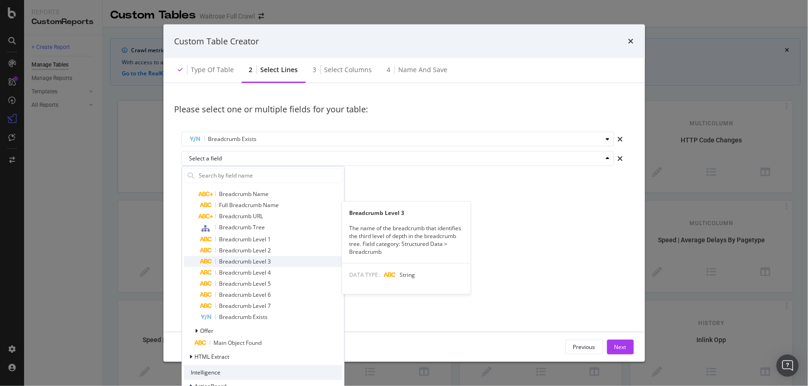
scroll to position [335, 0]
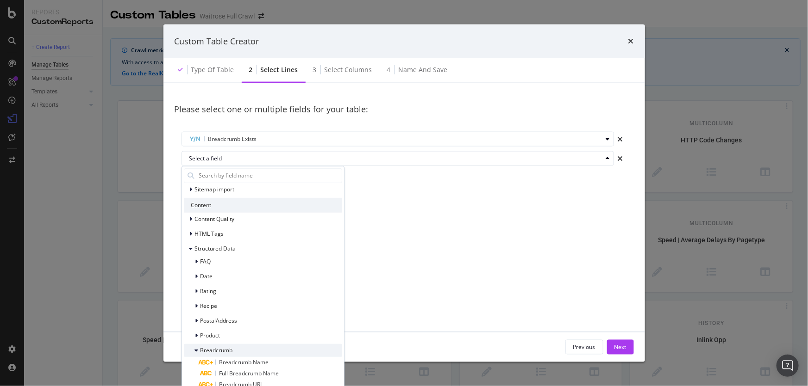
click at [200, 346] on div "Breadcrumb" at bounding box center [208, 350] width 49 height 9
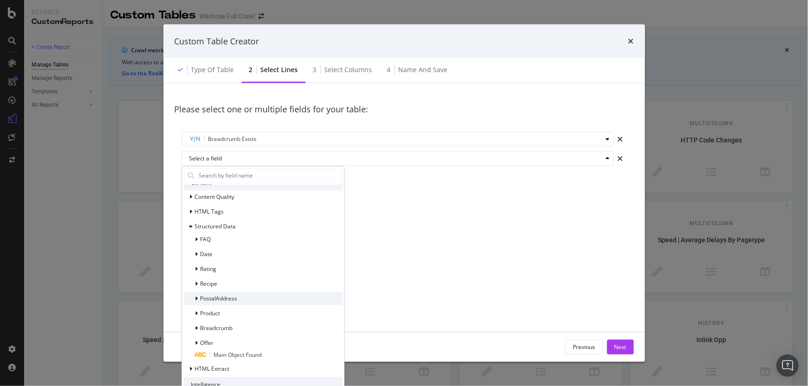
scroll to position [370, 0]
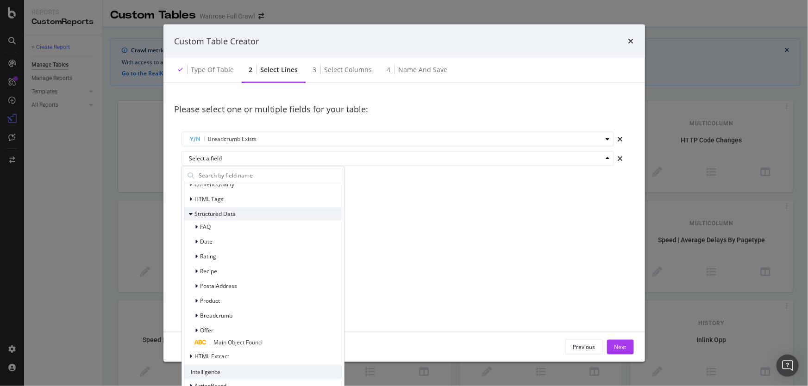
click at [200, 214] on span "Structured Data" at bounding box center [215, 214] width 41 height 8
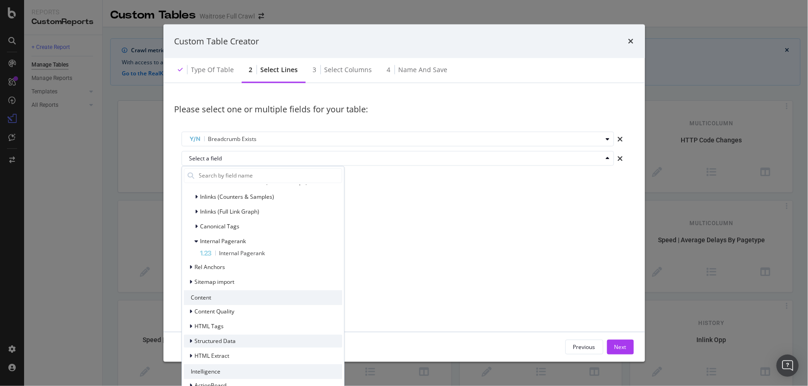
scroll to position [242, 0]
click at [208, 325] on span "HTML Tags" at bounding box center [209, 328] width 29 height 8
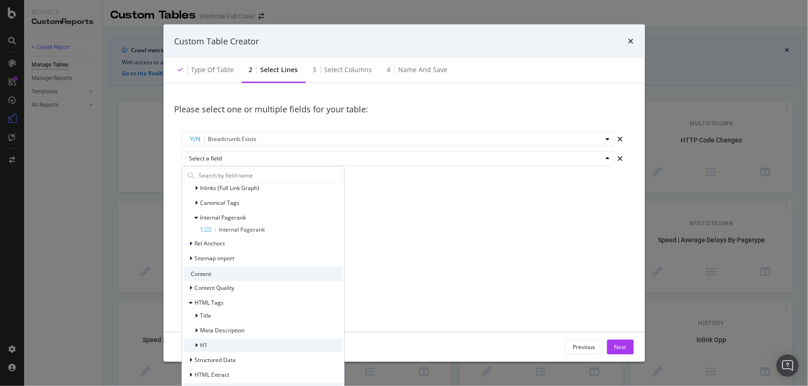
scroll to position [284, 0]
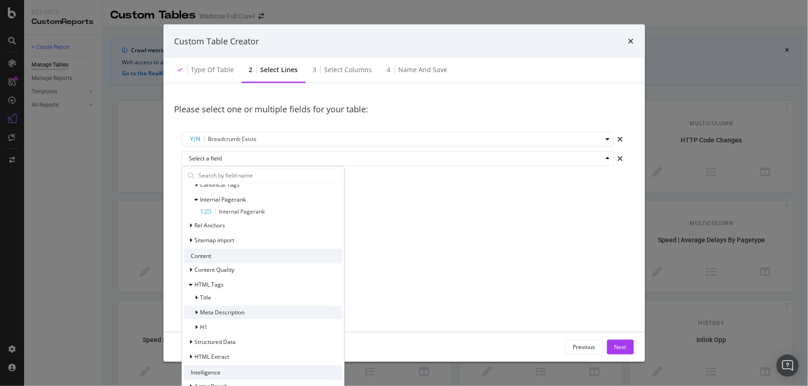
click at [224, 313] on span "Meta Description" at bounding box center [222, 313] width 44 height 8
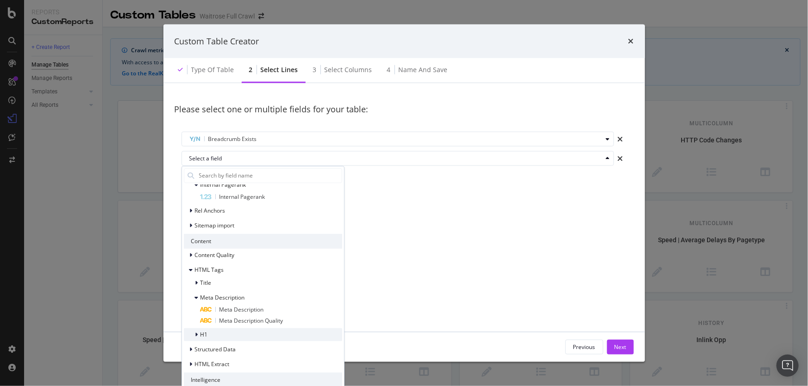
scroll to position [306, 0]
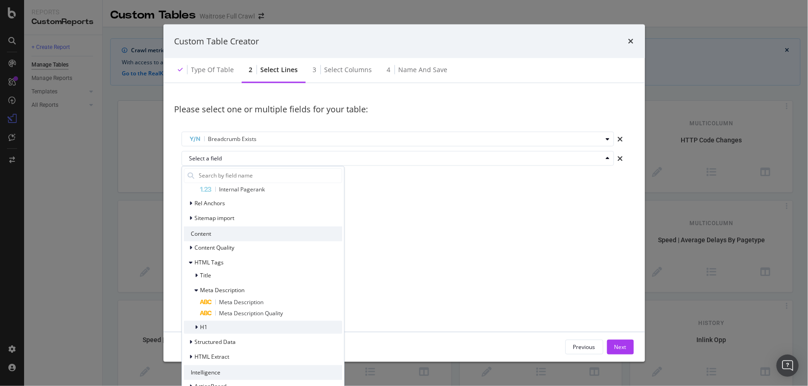
click at [219, 329] on div "H1" at bounding box center [263, 327] width 158 height 13
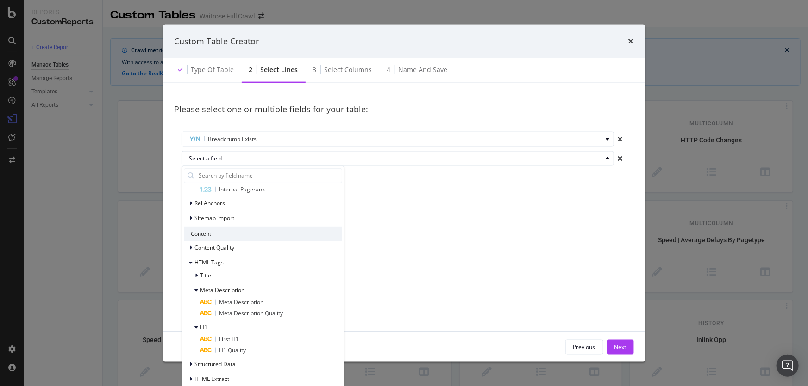
click at [559, 315] on div "Please select one or multiple fields for your table: Breadcrumb Exists Select a…" at bounding box center [403, 207] width 459 height 227
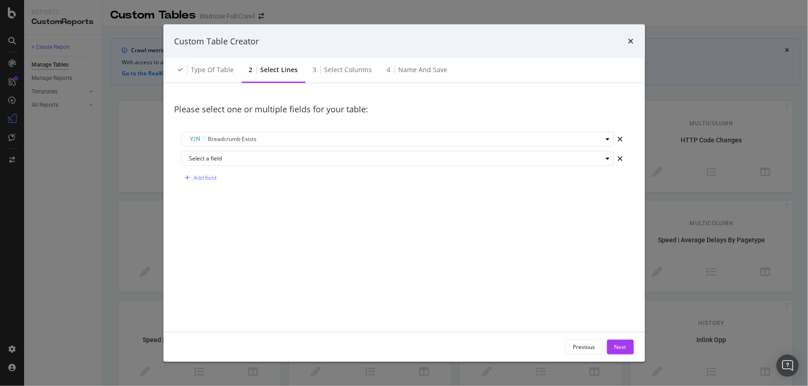
click at [616, 161] on div "times" at bounding box center [620, 158] width 13 height 15
click at [628, 352] on button "Next" at bounding box center [620, 347] width 27 height 15
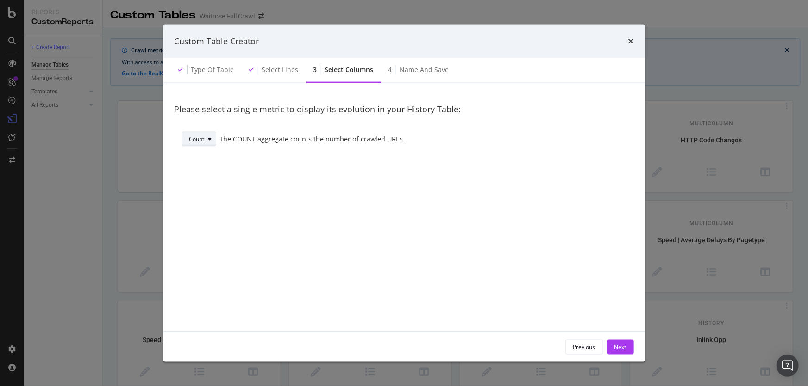
click at [212, 142] on div "Count" at bounding box center [202, 139] width 26 height 13
click at [215, 137] on div "modal" at bounding box center [210, 140] width 11 height 6
click at [193, 165] on div "Sum" at bounding box center [201, 170] width 31 height 12
click at [242, 140] on div "Select a field" at bounding box center [419, 140] width 391 height 6
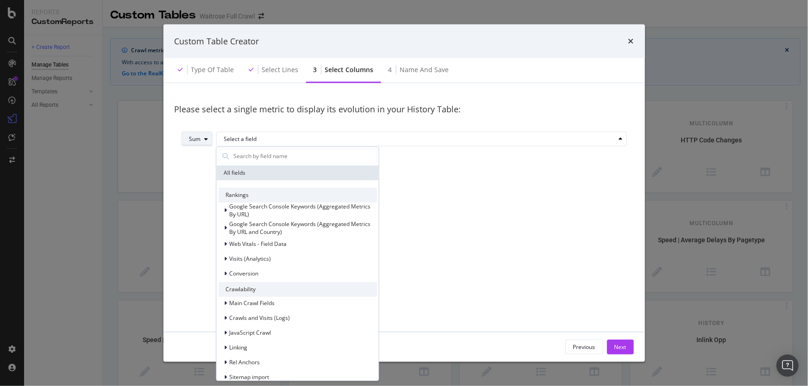
click at [190, 137] on div "Sum" at bounding box center [195, 140] width 12 height 6
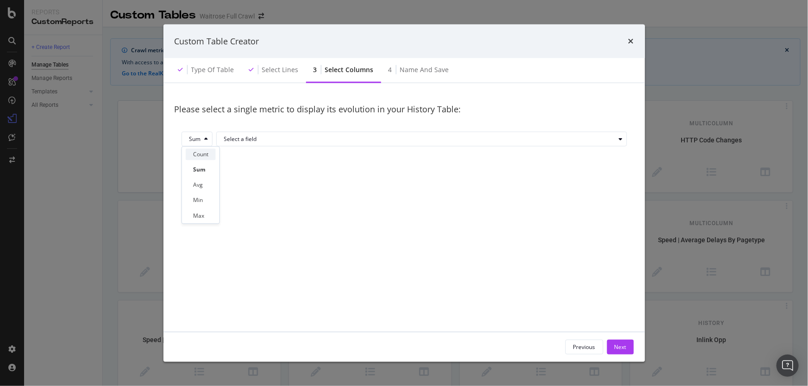
click at [208, 154] on div "Count" at bounding box center [200, 154] width 15 height 8
click at [617, 342] on div "Next" at bounding box center [620, 348] width 12 height 14
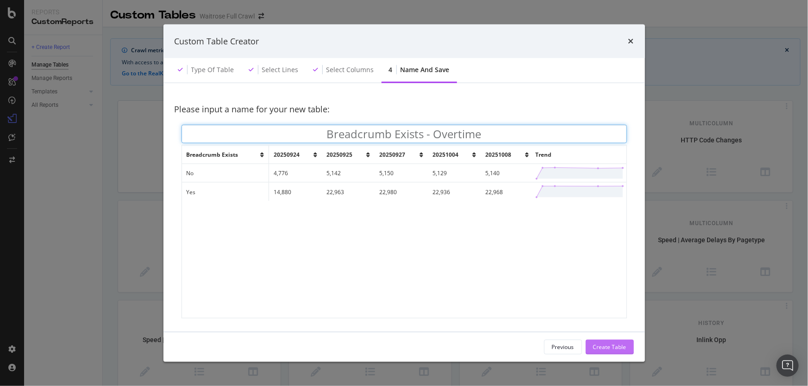
type input "Breadcrumb Exists - Overtime"
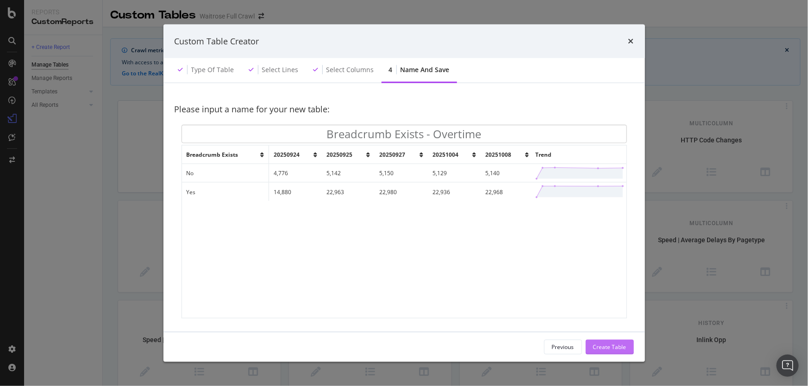
click at [621, 346] on div "Create Table" at bounding box center [609, 347] width 33 height 8
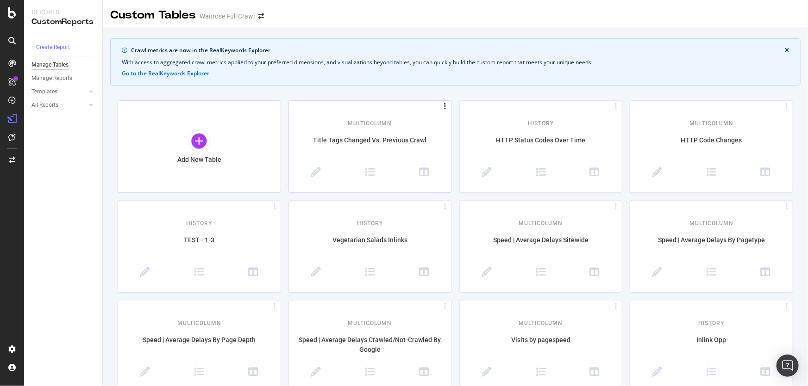
click at [442, 106] on icon at bounding box center [445, 107] width 9 height 4
click at [315, 169] on icon at bounding box center [316, 173] width 10 height 10
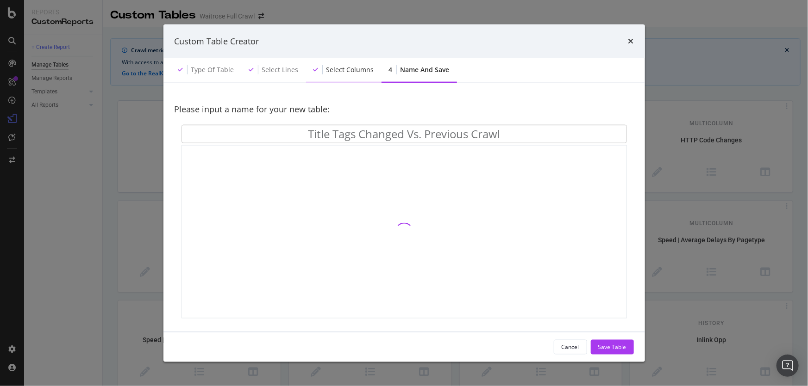
click at [363, 78] on div "Select columns" at bounding box center [343, 70] width 75 height 25
click at [330, 69] on div "Select columns" at bounding box center [350, 69] width 48 height 9
click at [270, 69] on div "Select lines" at bounding box center [280, 69] width 37 height 9
click at [272, 70] on div "Select lines" at bounding box center [280, 69] width 37 height 9
click at [351, 71] on div "Select columns" at bounding box center [350, 69] width 48 height 9
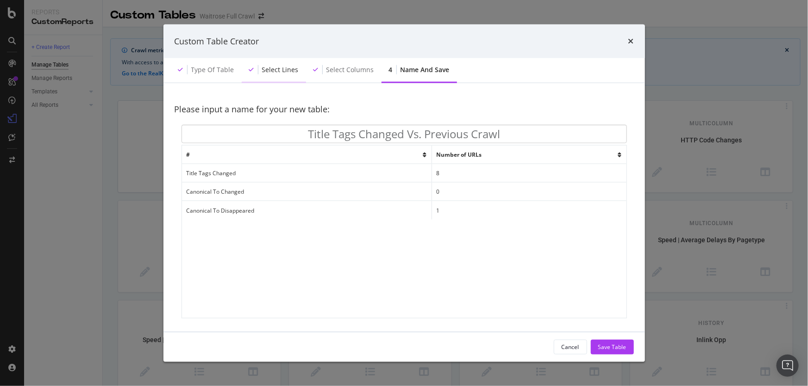
click at [274, 64] on div "Select lines" at bounding box center [274, 70] width 64 height 25
click at [189, 66] on div "Type of table" at bounding box center [206, 70] width 71 height 25
click at [393, 71] on div "4 Name and save" at bounding box center [418, 70] width 75 height 25
click at [345, 67] on div "Select columns" at bounding box center [350, 69] width 48 height 9
click at [330, 179] on td "Title Tags Changed" at bounding box center [307, 173] width 250 height 19
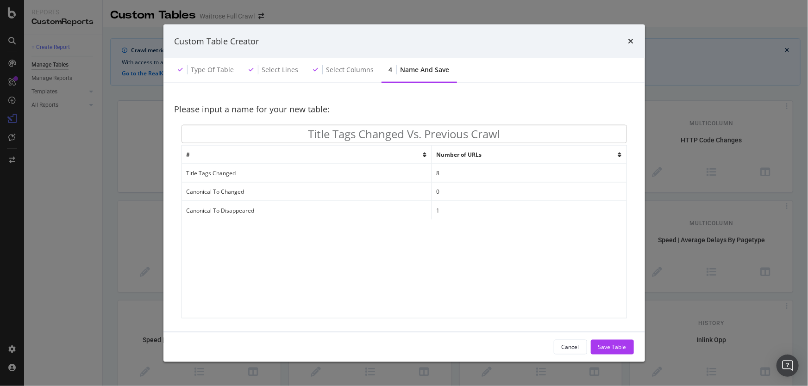
click at [611, 153] on div "Number of URLs" at bounding box center [528, 155] width 185 height 8
click at [419, 123] on div "Please input a name for your new table:" at bounding box center [403, 109] width 459 height 31
click at [381, 63] on div "4 Name and save" at bounding box center [418, 70] width 75 height 25
click at [361, 63] on div "Select columns" at bounding box center [343, 70] width 75 height 25
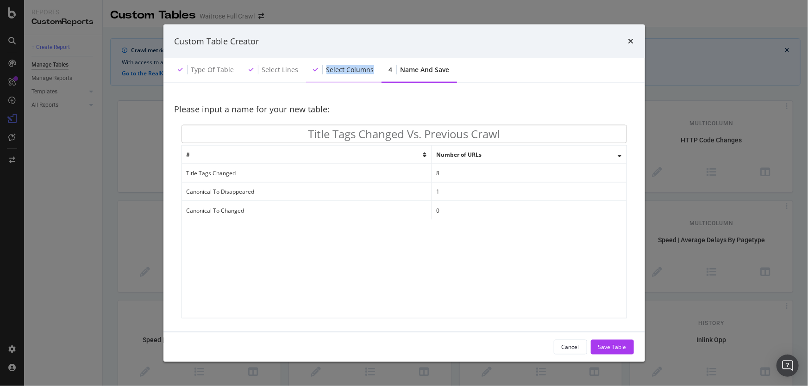
click at [361, 63] on div "Select columns" at bounding box center [343, 70] width 75 height 25
click at [313, 70] on icon "modal" at bounding box center [315, 70] width 5 height 6
click at [629, 44] on icon "times" at bounding box center [631, 40] width 6 height 7
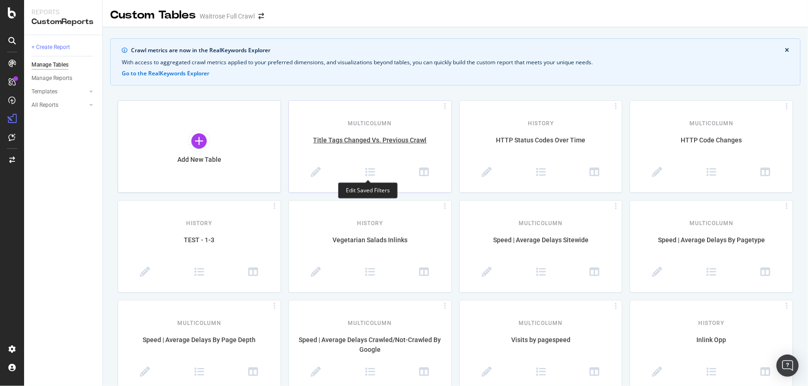
click at [373, 172] on span at bounding box center [370, 174] width 54 height 12
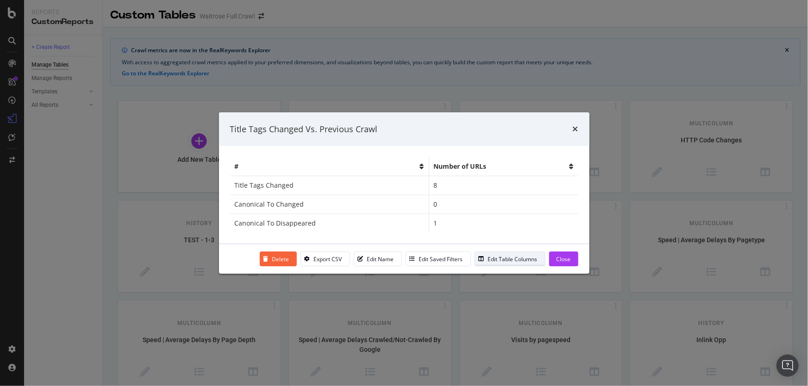
click at [499, 265] on div "Edit Table Columns" at bounding box center [506, 259] width 62 height 13
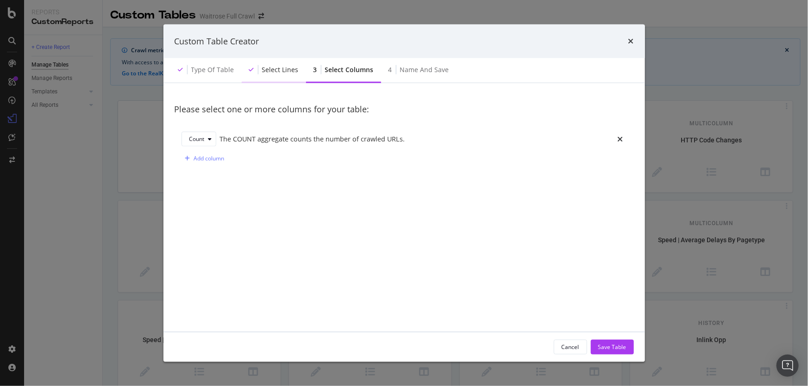
click at [274, 67] on div "Select lines" at bounding box center [280, 69] width 37 height 9
click at [584, 342] on button "Cancel" at bounding box center [570, 347] width 33 height 15
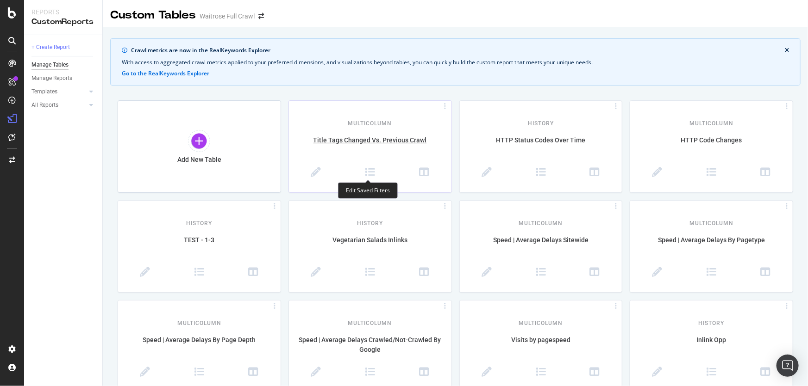
click at [376, 174] on span at bounding box center [370, 174] width 54 height 12
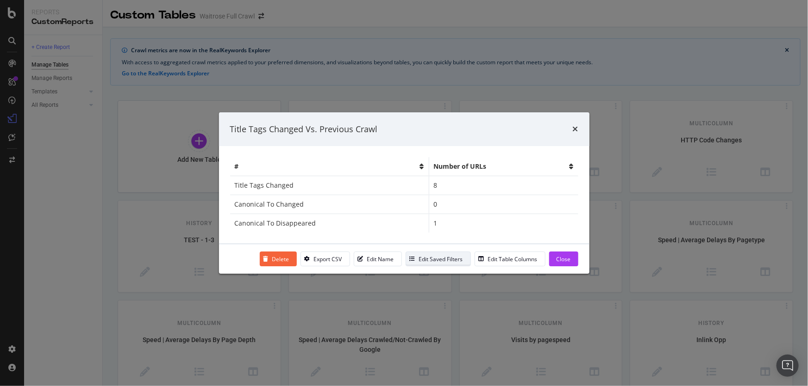
click at [439, 264] on div "Edit Saved Filters" at bounding box center [434, 259] width 57 height 13
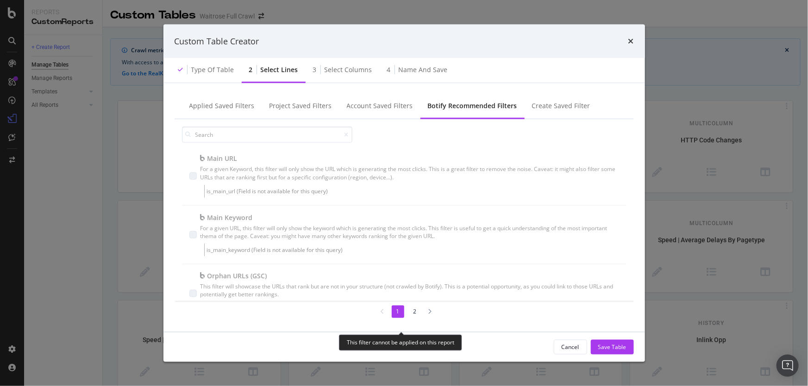
scroll to position [470, 0]
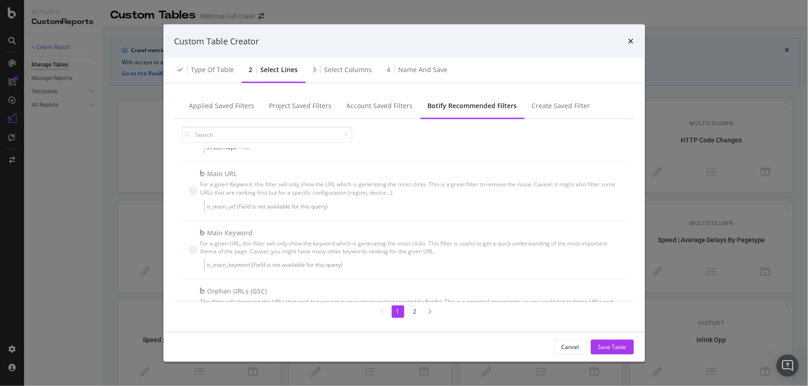
click at [414, 312] on li "2" at bounding box center [415, 311] width 12 height 12
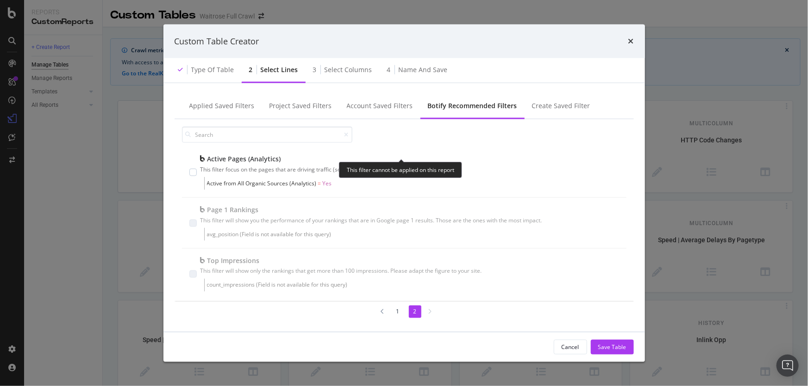
scroll to position [399, 0]
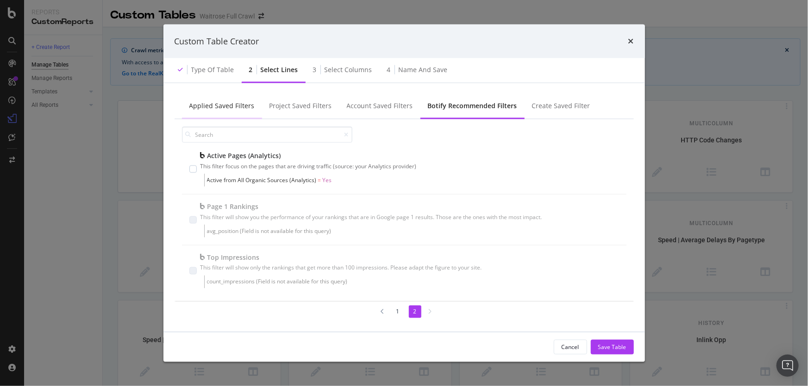
click at [224, 106] on div "Applied Saved Filters" at bounding box center [221, 105] width 65 height 9
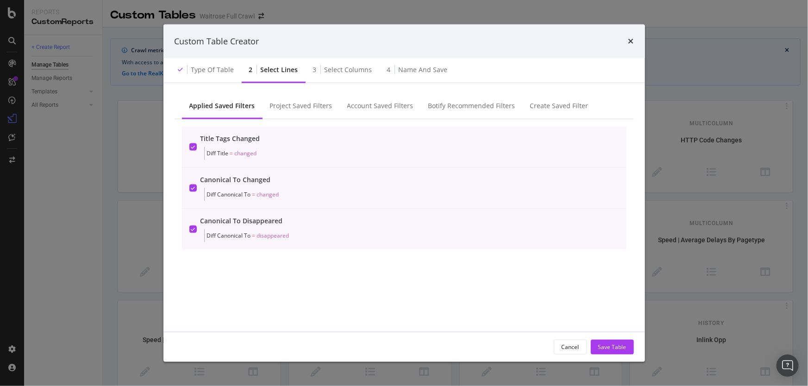
scroll to position [0, 0]
click at [292, 105] on div "Project Saved Filters" at bounding box center [301, 105] width 62 height 9
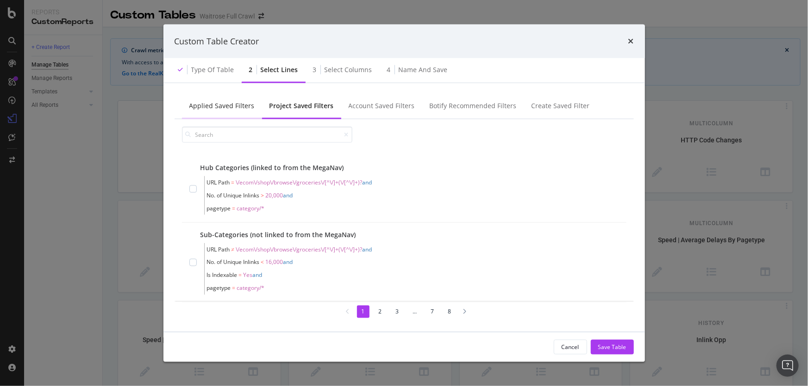
click at [250, 105] on div "Applied Saved Filters" at bounding box center [221, 105] width 65 height 9
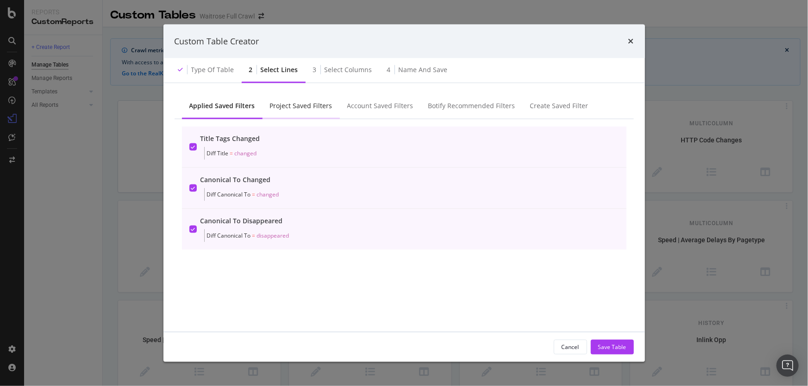
click at [301, 109] on div "Project Saved Filters" at bounding box center [301, 105] width 62 height 9
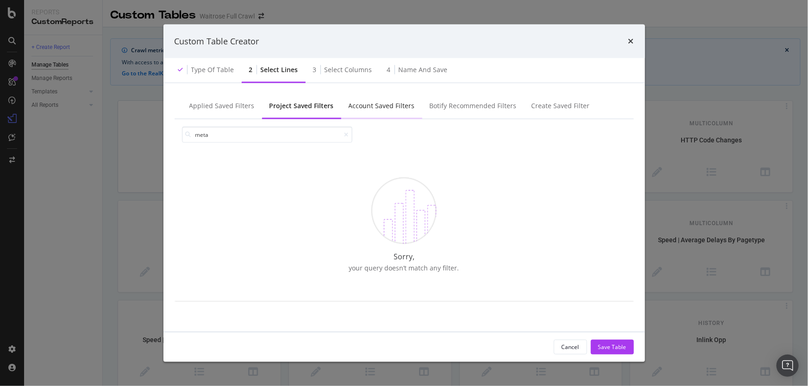
type input "meta"
click at [375, 99] on div "Account Saved Filters" at bounding box center [381, 106] width 81 height 25
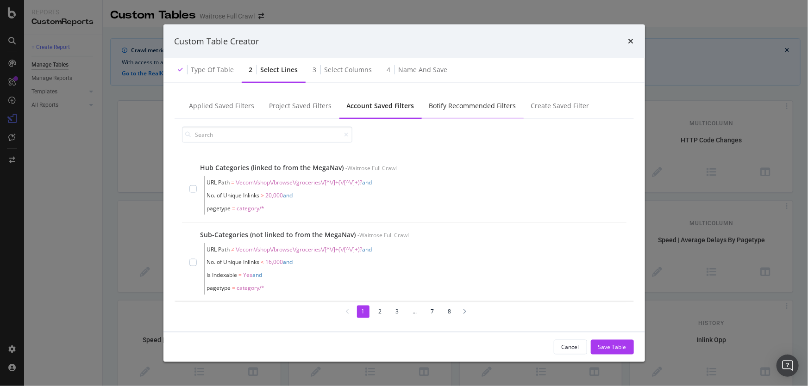
click at [444, 111] on div "Botify Recommended Filters" at bounding box center [472, 105] width 87 height 9
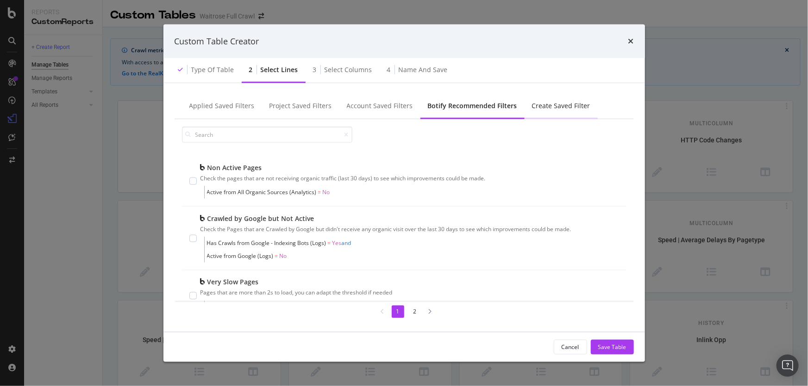
click at [550, 108] on div "Create Saved Filter" at bounding box center [561, 105] width 58 height 9
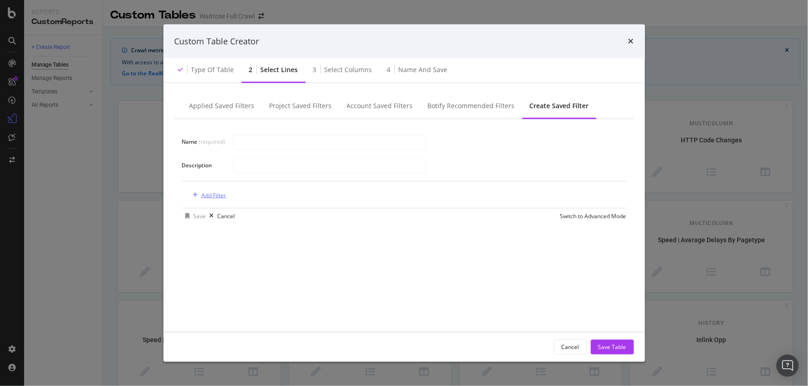
click at [220, 197] on div "Add Filter" at bounding box center [214, 195] width 25 height 8
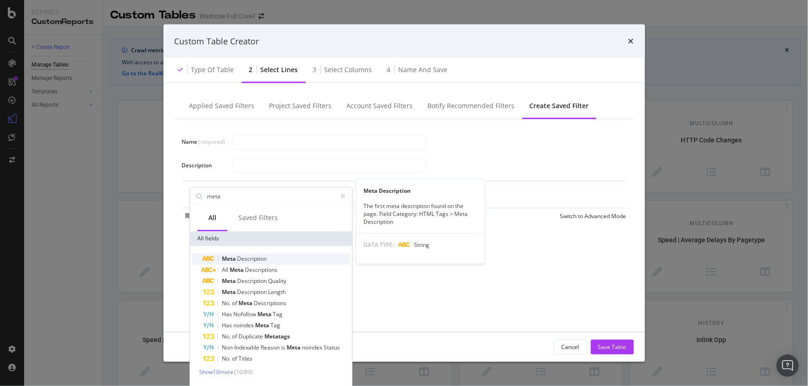
type input "meta"
click at [246, 256] on span "Description" at bounding box center [252, 259] width 30 height 8
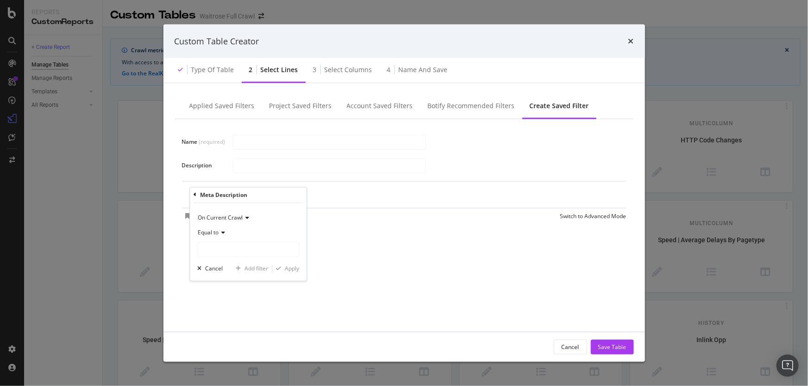
click at [222, 233] on icon "modal" at bounding box center [221, 233] width 6 height 6
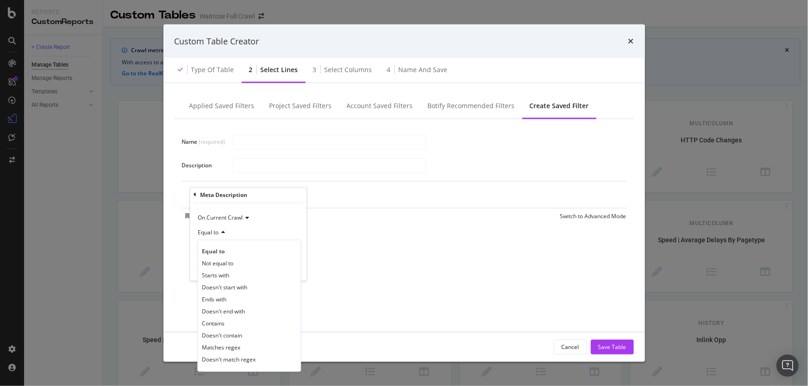
click at [194, 253] on div "On Current Crawl Equal to Equal to Not equal to Starts with Doesn't start with …" at bounding box center [248, 242] width 117 height 78
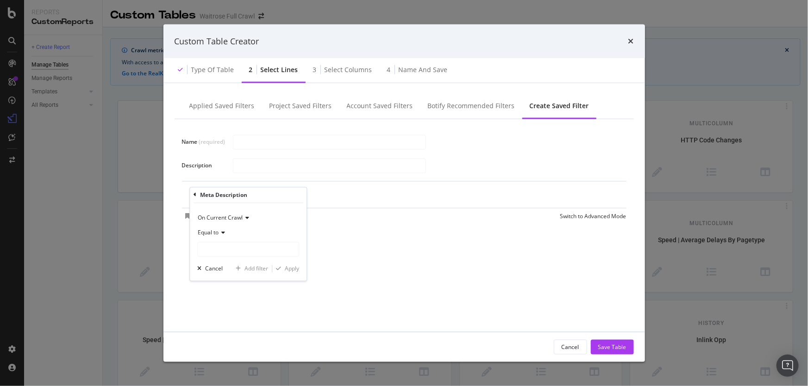
click at [238, 214] on span "On Current Crawl" at bounding box center [220, 218] width 45 height 8
click at [230, 262] on span "Diff Between Crawls" at bounding box center [228, 261] width 52 height 8
click at [295, 275] on div "Diff Between Crawls Equal to Cancel Add filter Apply" at bounding box center [248, 242] width 117 height 78
click at [403, 226] on div "Name (required) Description Diff Meta Description = missing value Add Filter Sa…" at bounding box center [403, 220] width 459 height 202
click at [297, 197] on icon "modal" at bounding box center [297, 195] width 8 height 9
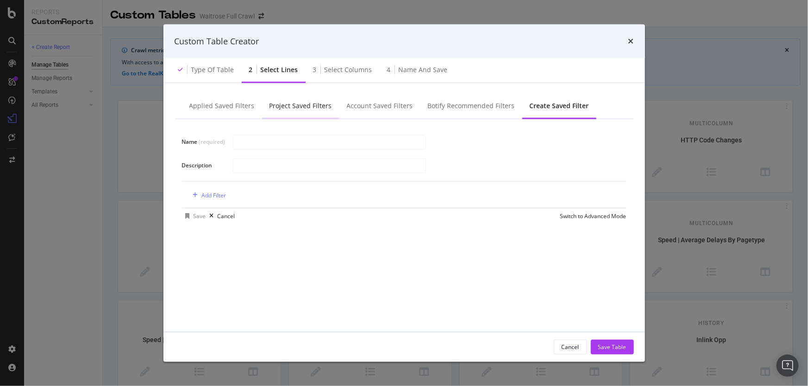
click at [299, 103] on div "Project Saved Filters" at bounding box center [300, 105] width 62 height 9
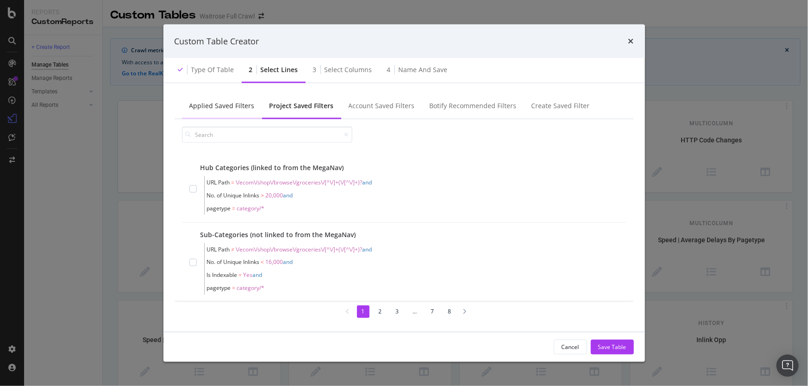
click at [222, 109] on div "Applied Saved Filters" at bounding box center [221, 105] width 65 height 9
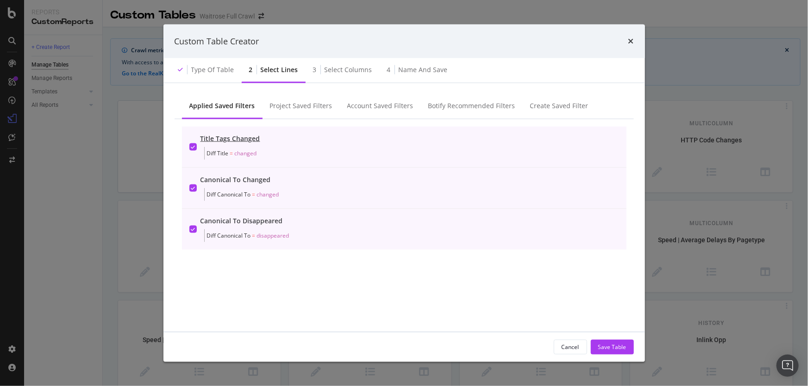
click at [230, 148] on span "Diff Title = changed" at bounding box center [386, 153] width 358 height 13
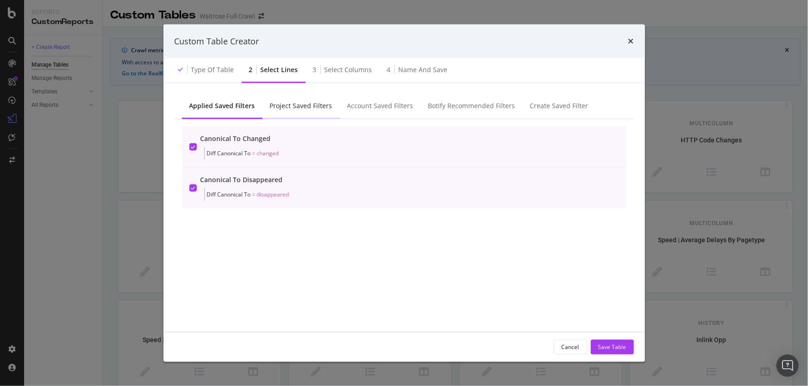
click at [291, 104] on div "Project Saved Filters" at bounding box center [301, 105] width 62 height 9
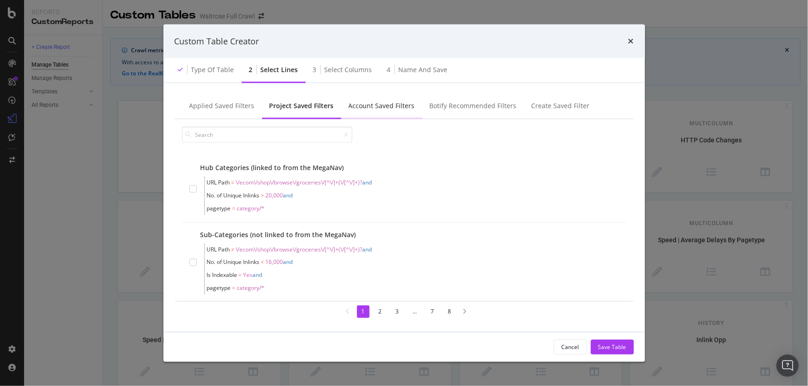
click at [368, 106] on div "Account Saved Filters" at bounding box center [381, 105] width 66 height 9
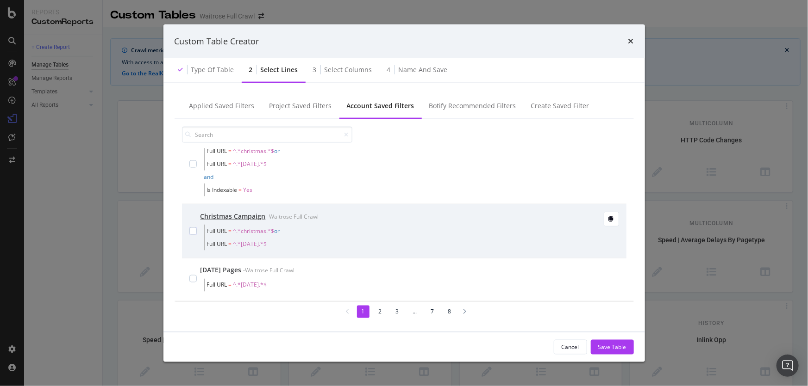
scroll to position [550, 0]
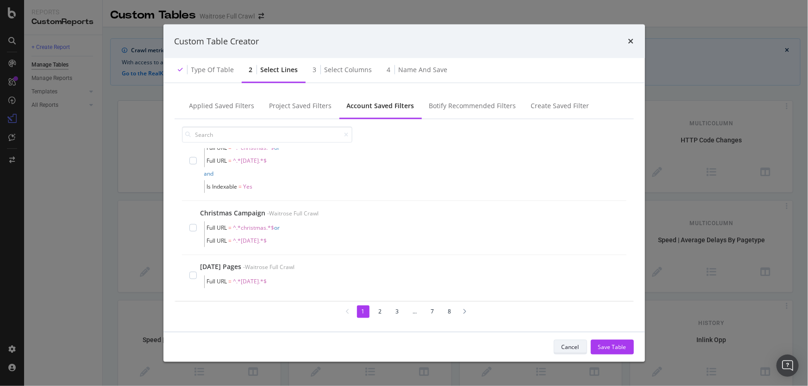
drag, startPoint x: 548, startPoint y: 339, endPoint x: 560, endPoint y: 345, distance: 13.0
click at [555, 342] on div "Cancel Save Table" at bounding box center [403, 348] width 481 height 30
click at [560, 345] on button "Cancel" at bounding box center [570, 347] width 33 height 15
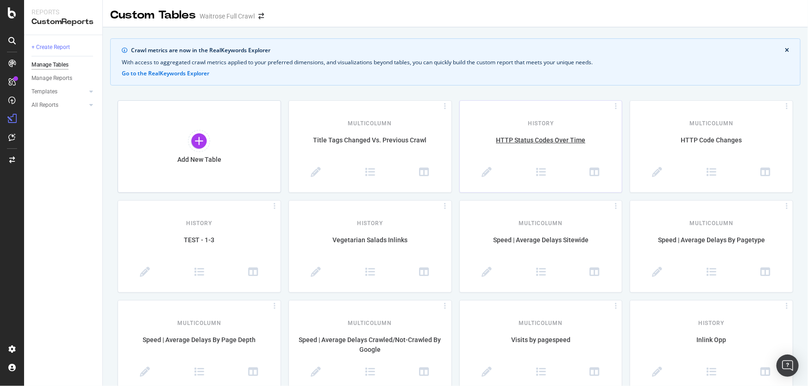
scroll to position [84, 0]
